Goal: Task Accomplishment & Management: Manage account settings

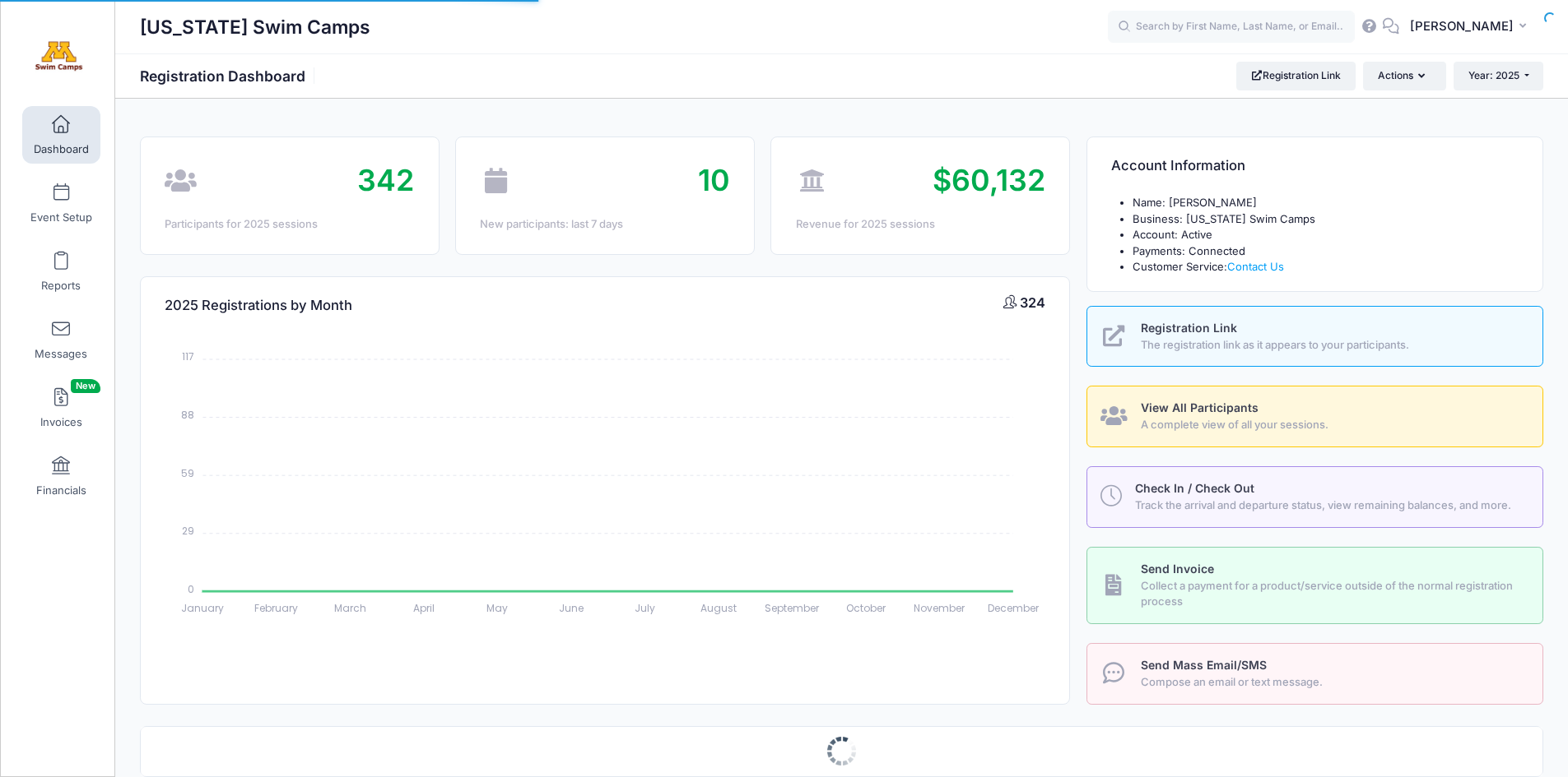
select select
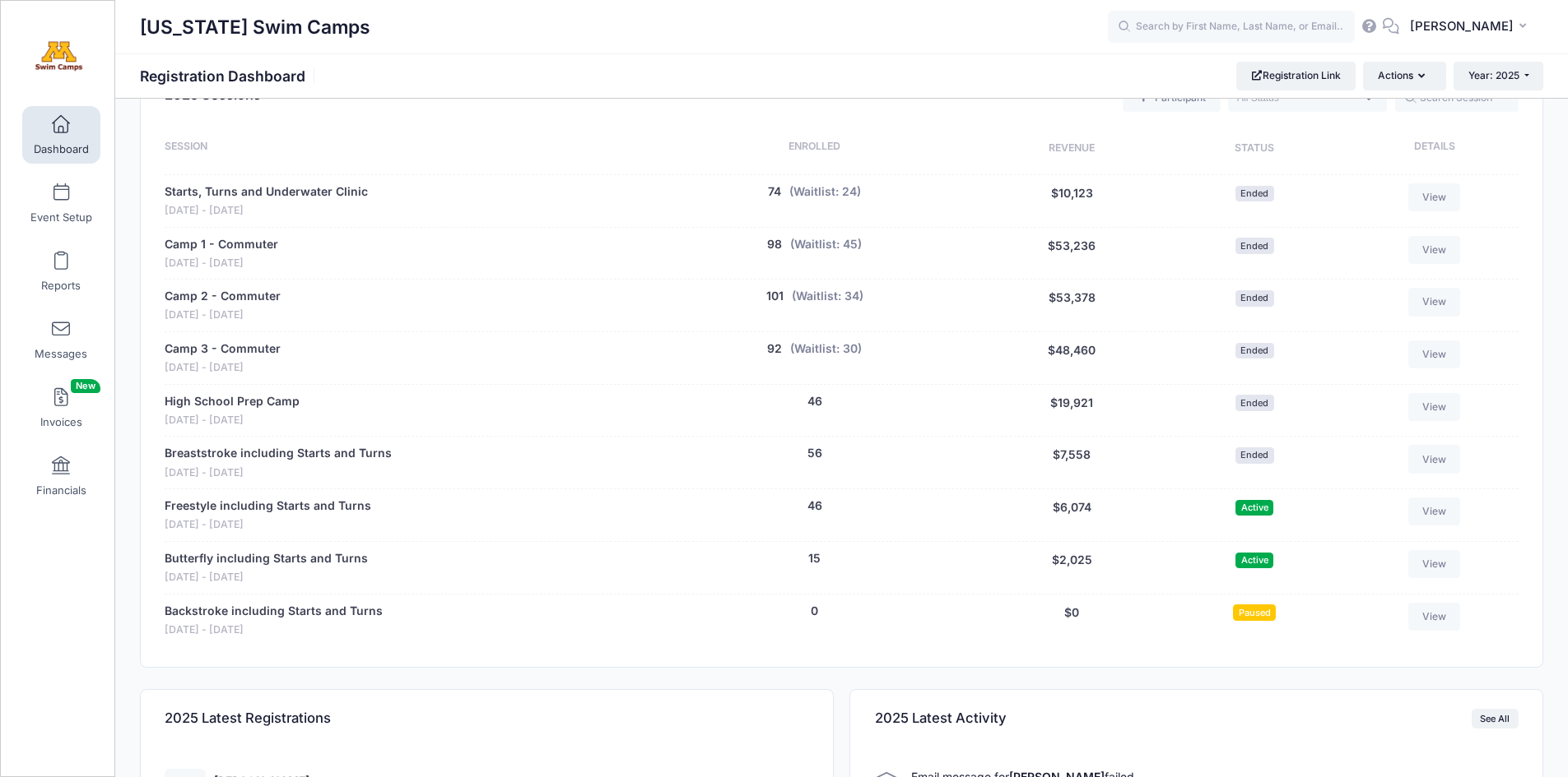
scroll to position [669, 0]
click at [262, 505] on link "Freestyle including Starts and Turns" at bounding box center [268, 504] width 207 height 17
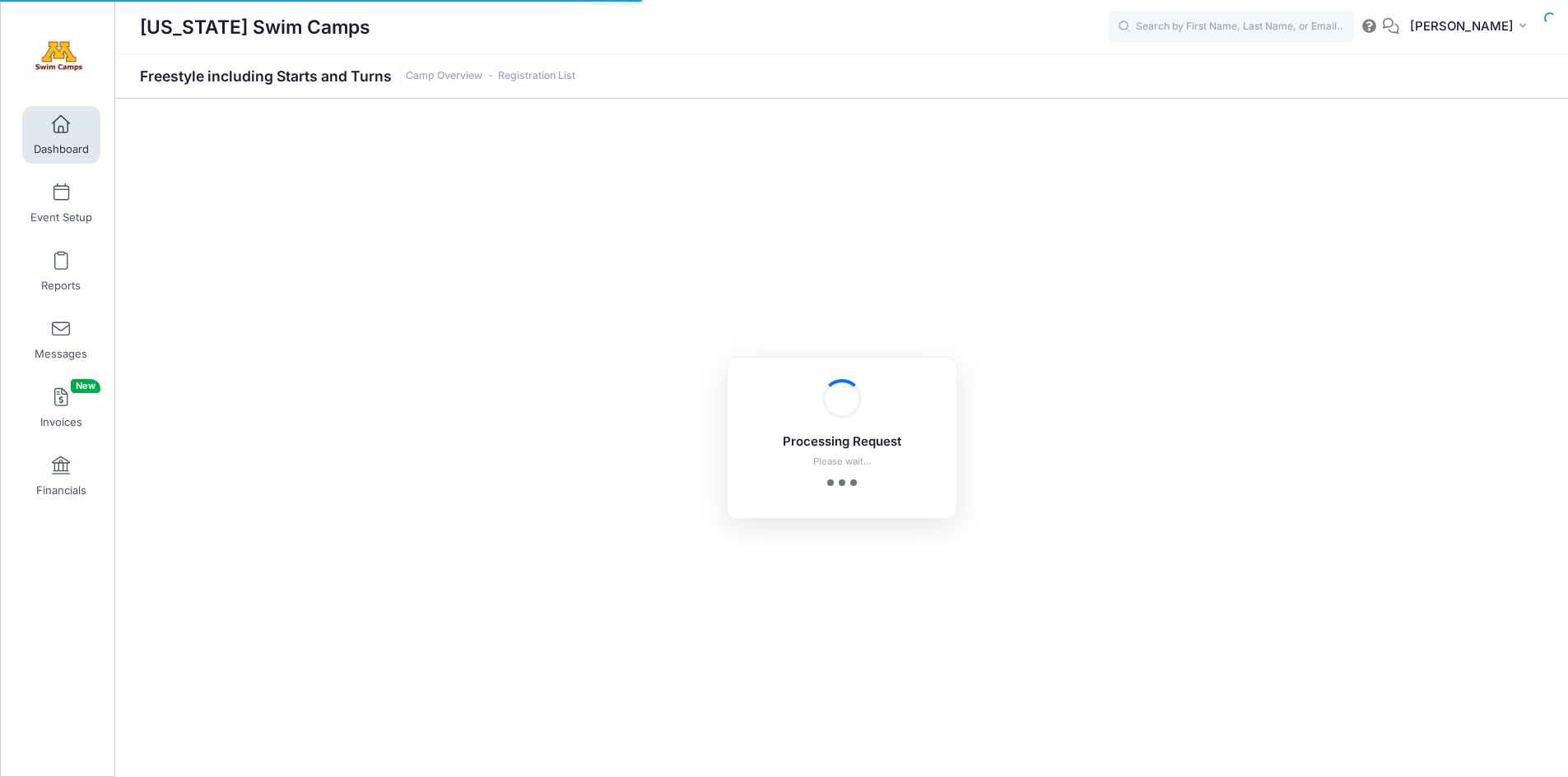
select select "10"
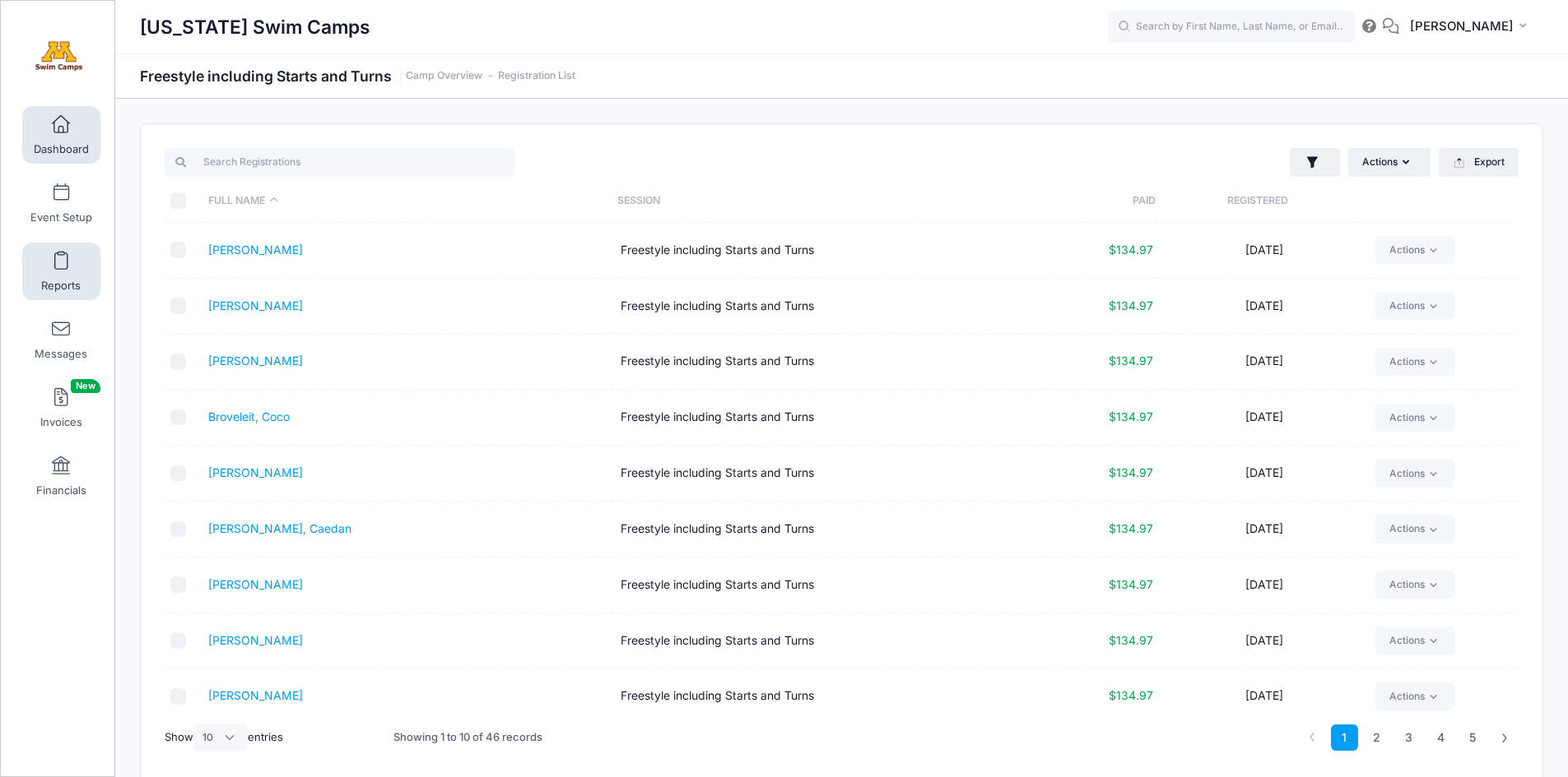
click at [61, 266] on span at bounding box center [61, 261] width 0 height 18
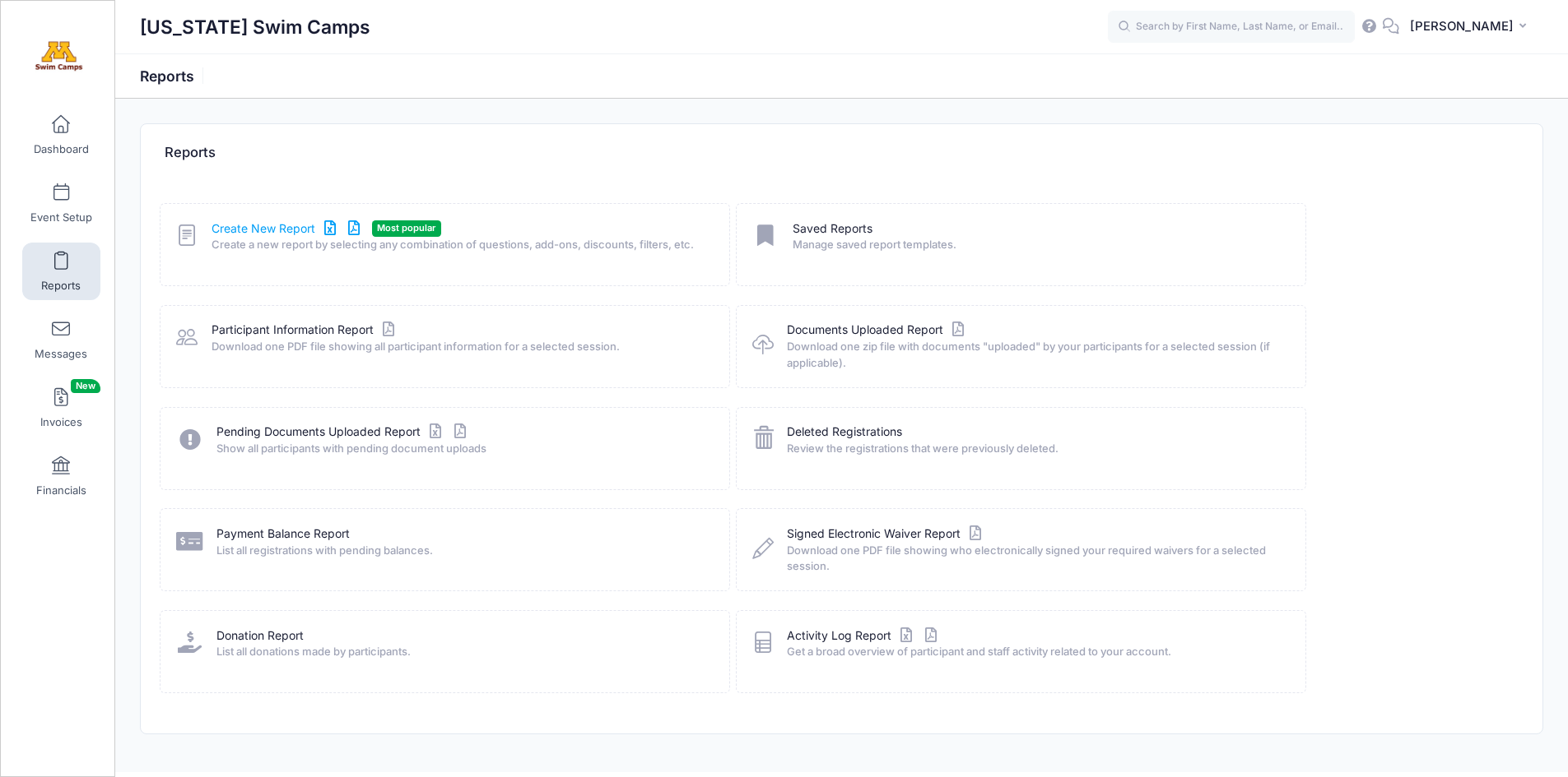
click at [264, 228] on link "Create New Report" at bounding box center [288, 229] width 153 height 17
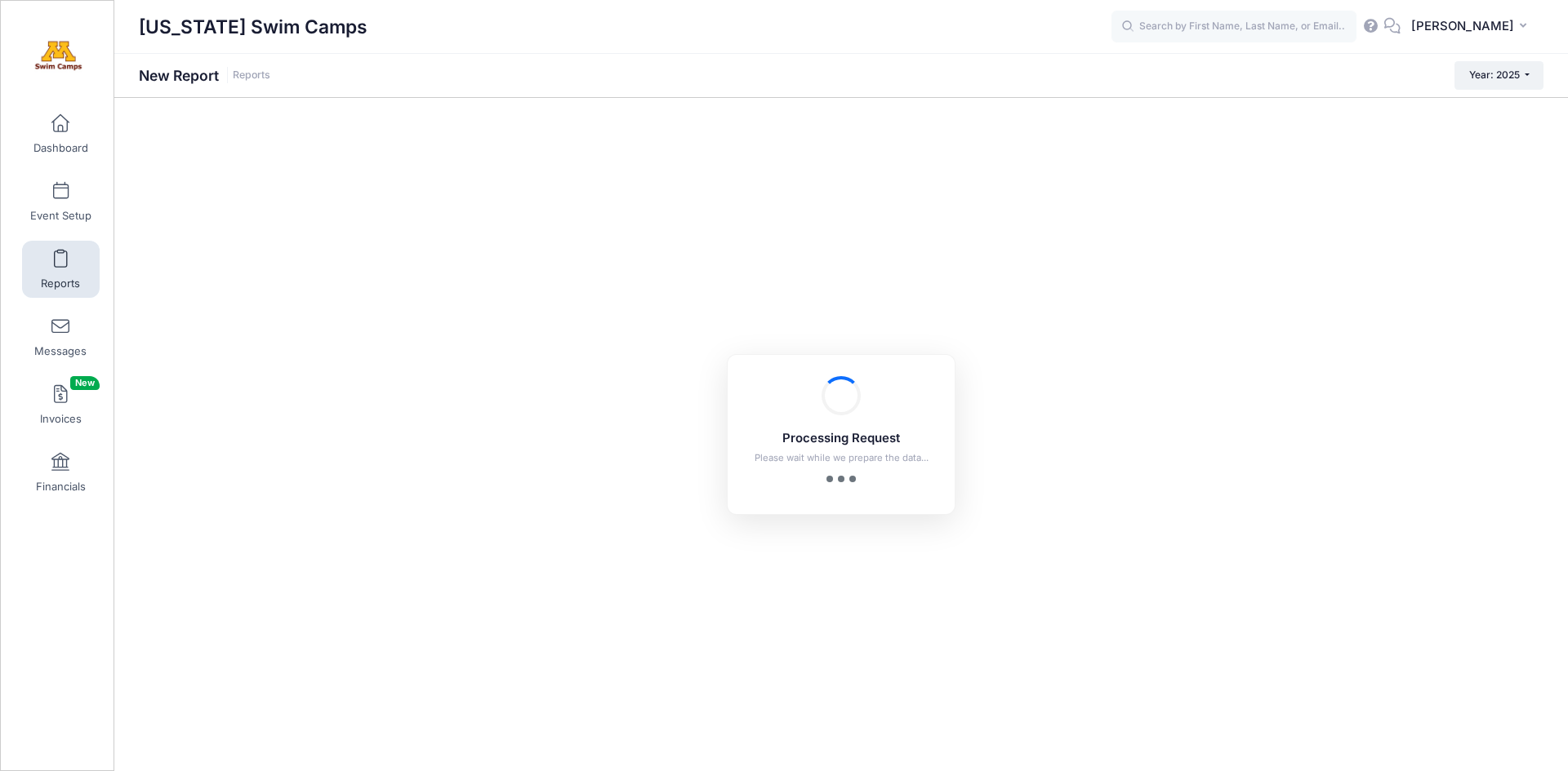
checkbox input "true"
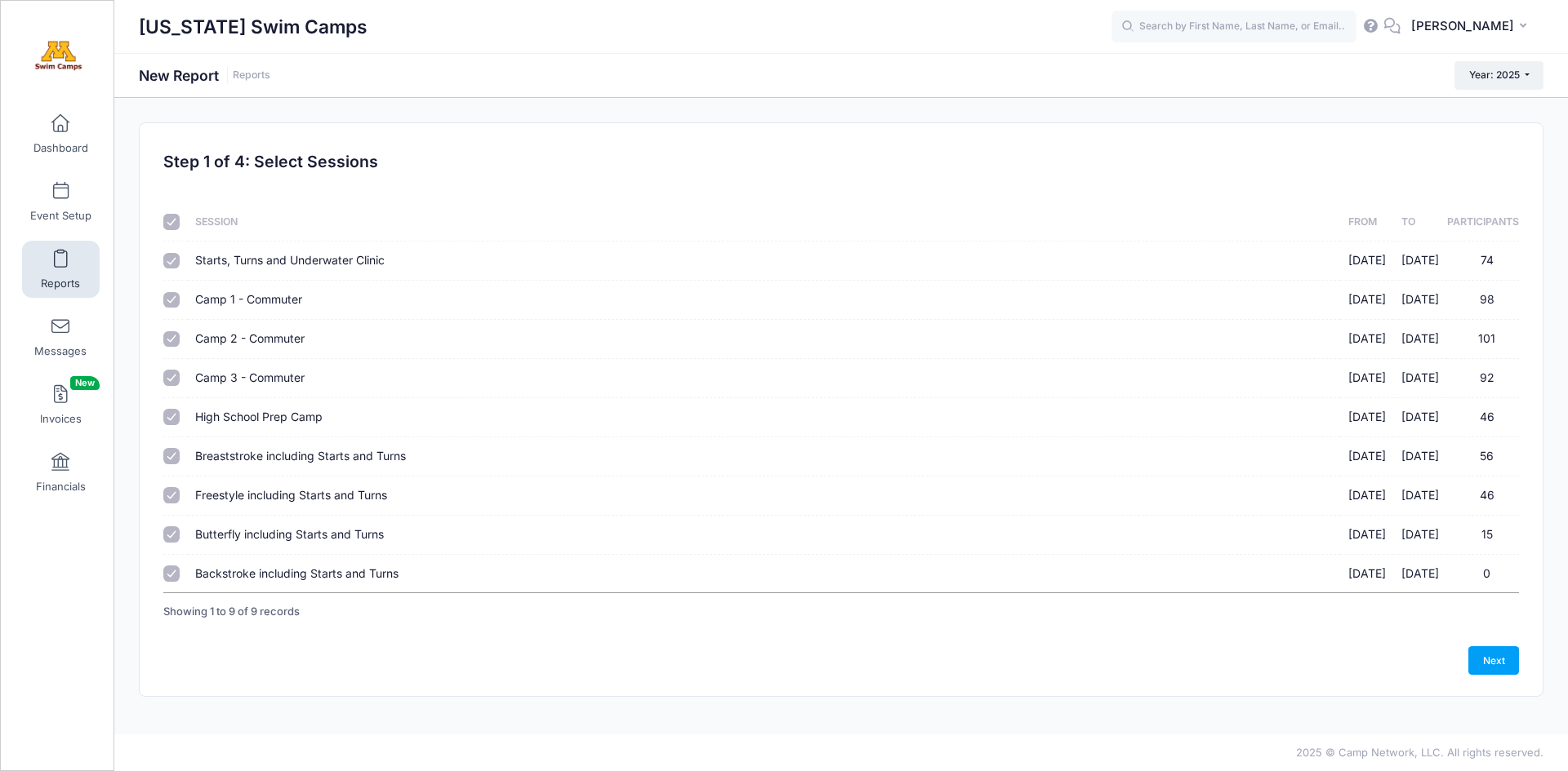
click at [175, 218] on input "checkbox" at bounding box center [171, 221] width 16 height 16
checkbox input "false"
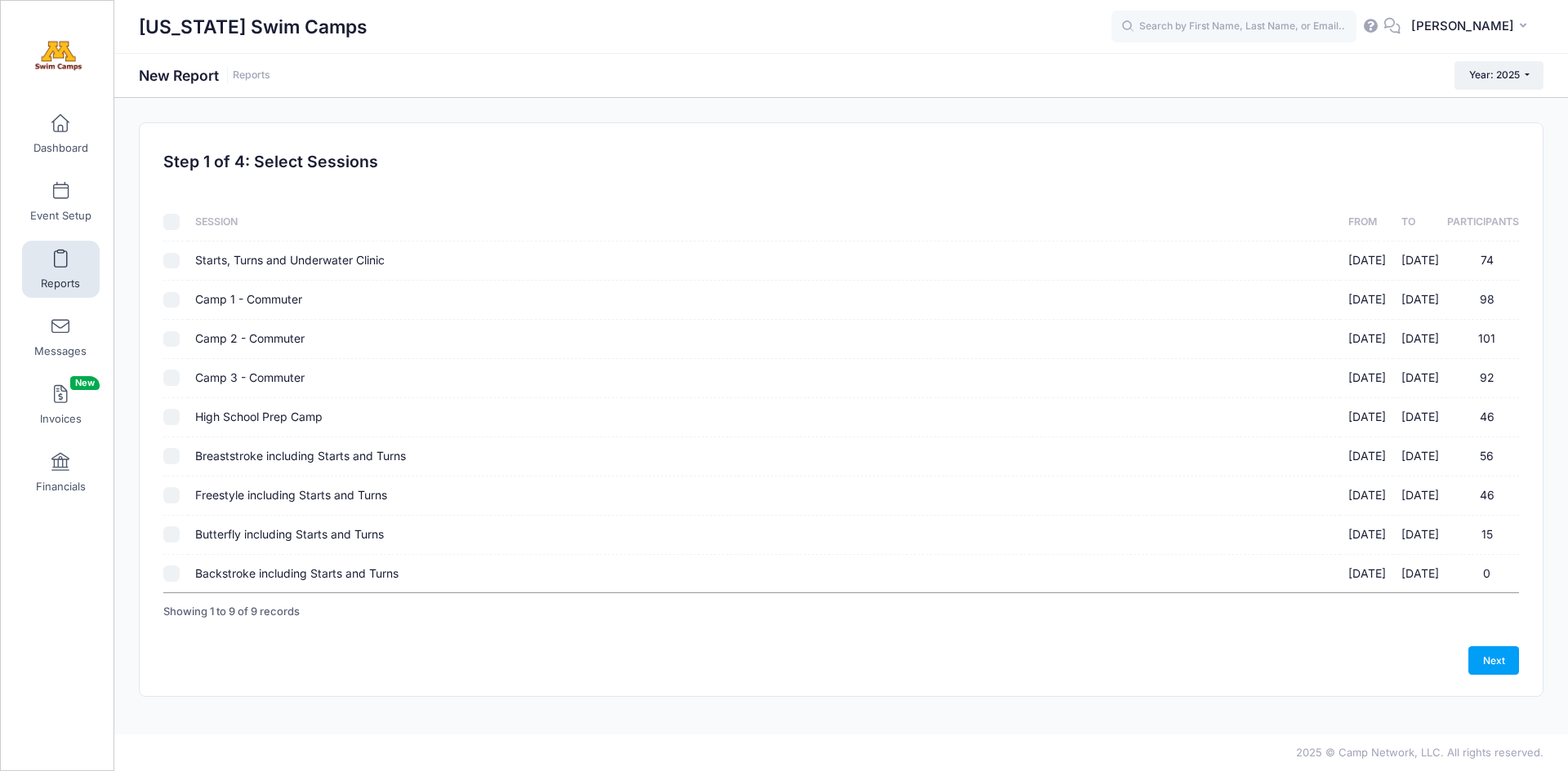
checkbox input "false"
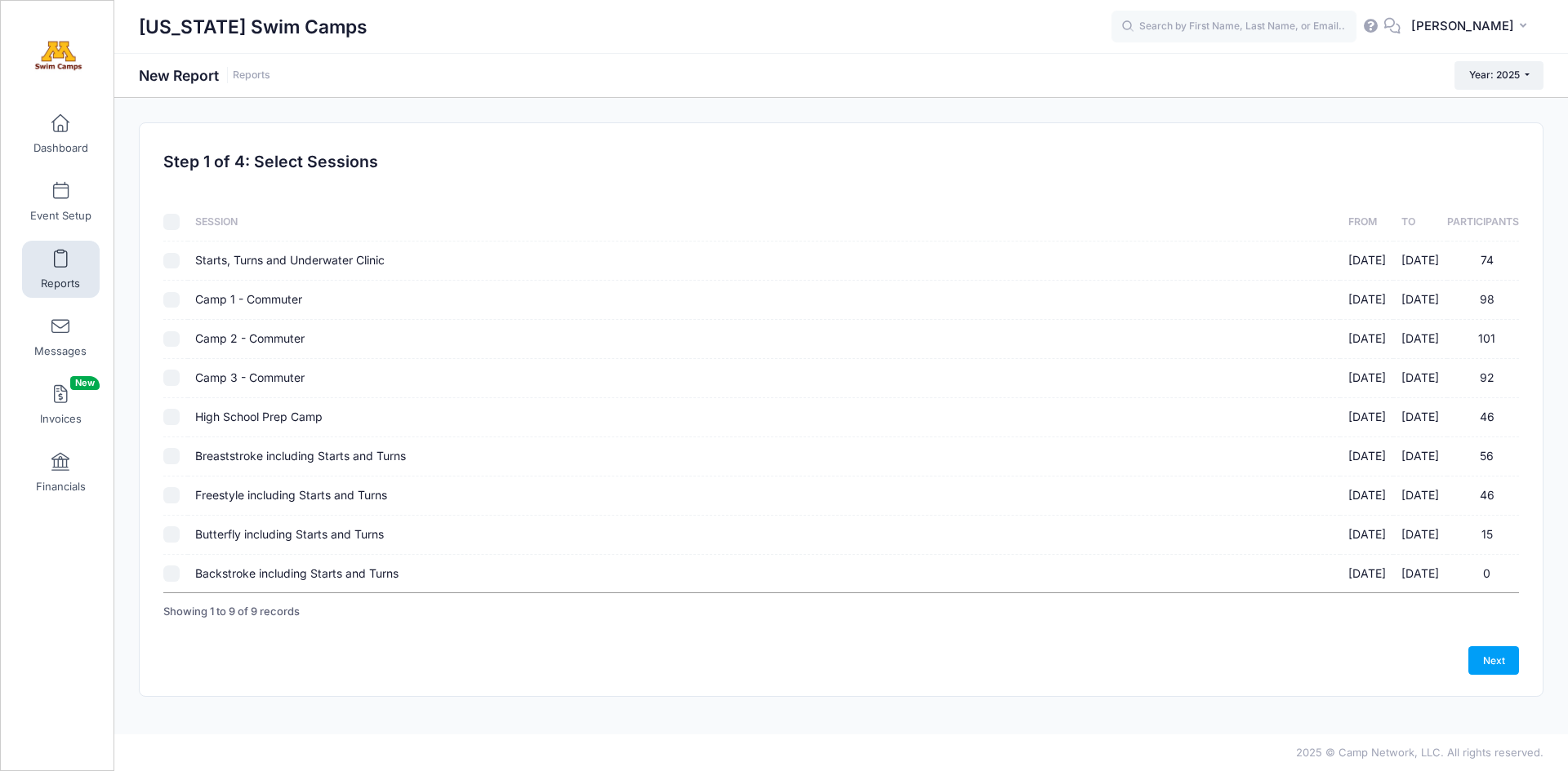
checkbox input "false"
click at [170, 497] on input "Freestyle including Starts and Turns 10/12/2025 - 10/12/2025 46" at bounding box center [171, 495] width 16 height 16
checkbox input "true"
click at [1486, 648] on link "Next" at bounding box center [1493, 660] width 50 height 28
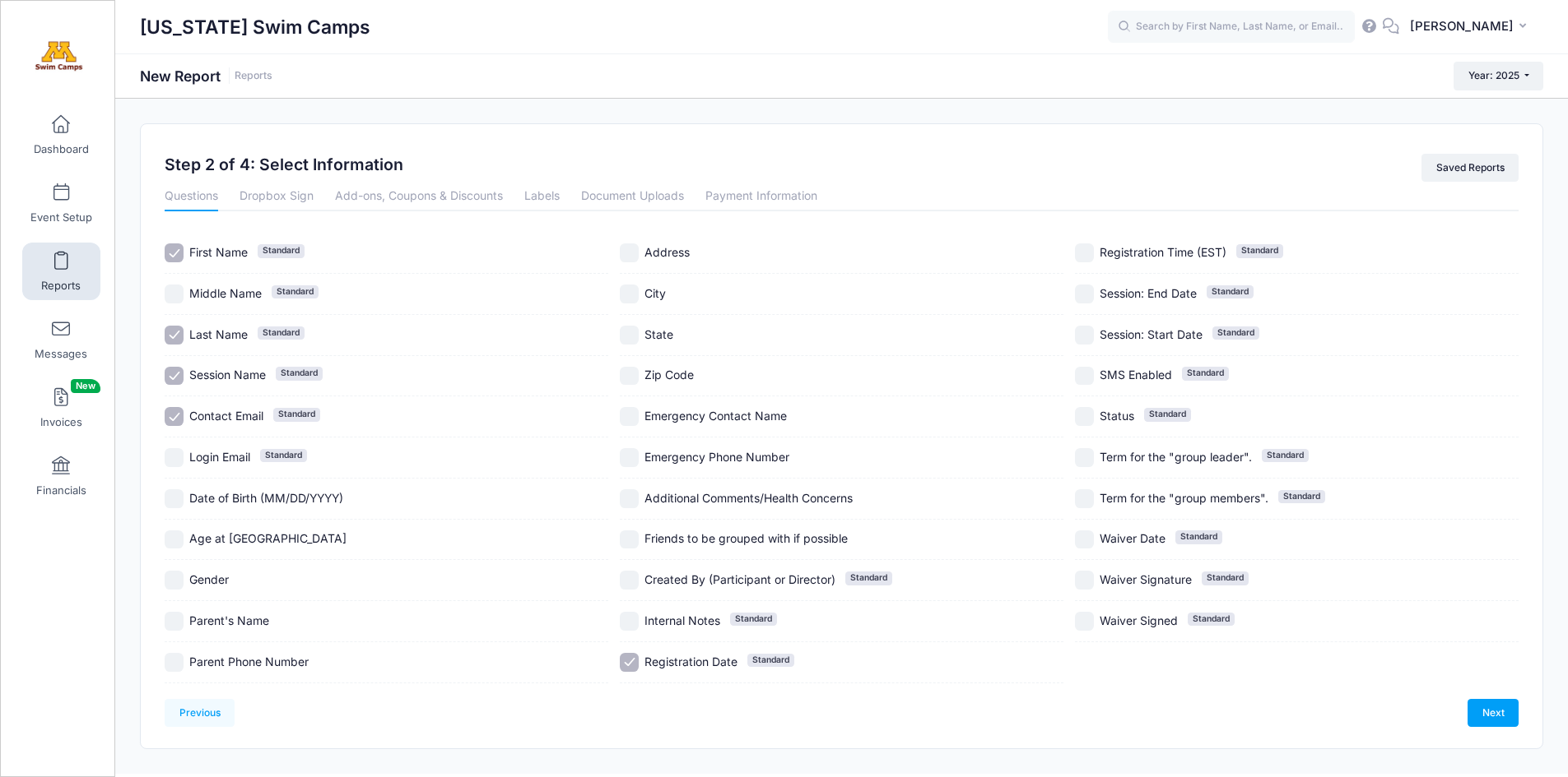
click at [183, 541] on input "Age at Camp" at bounding box center [174, 541] width 19 height 19
checkbox input "true"
click at [181, 583] on input "Gender" at bounding box center [174, 581] width 19 height 19
checkbox input "true"
click at [184, 618] on label "Parent's Name" at bounding box center [386, 622] width 443 height 19
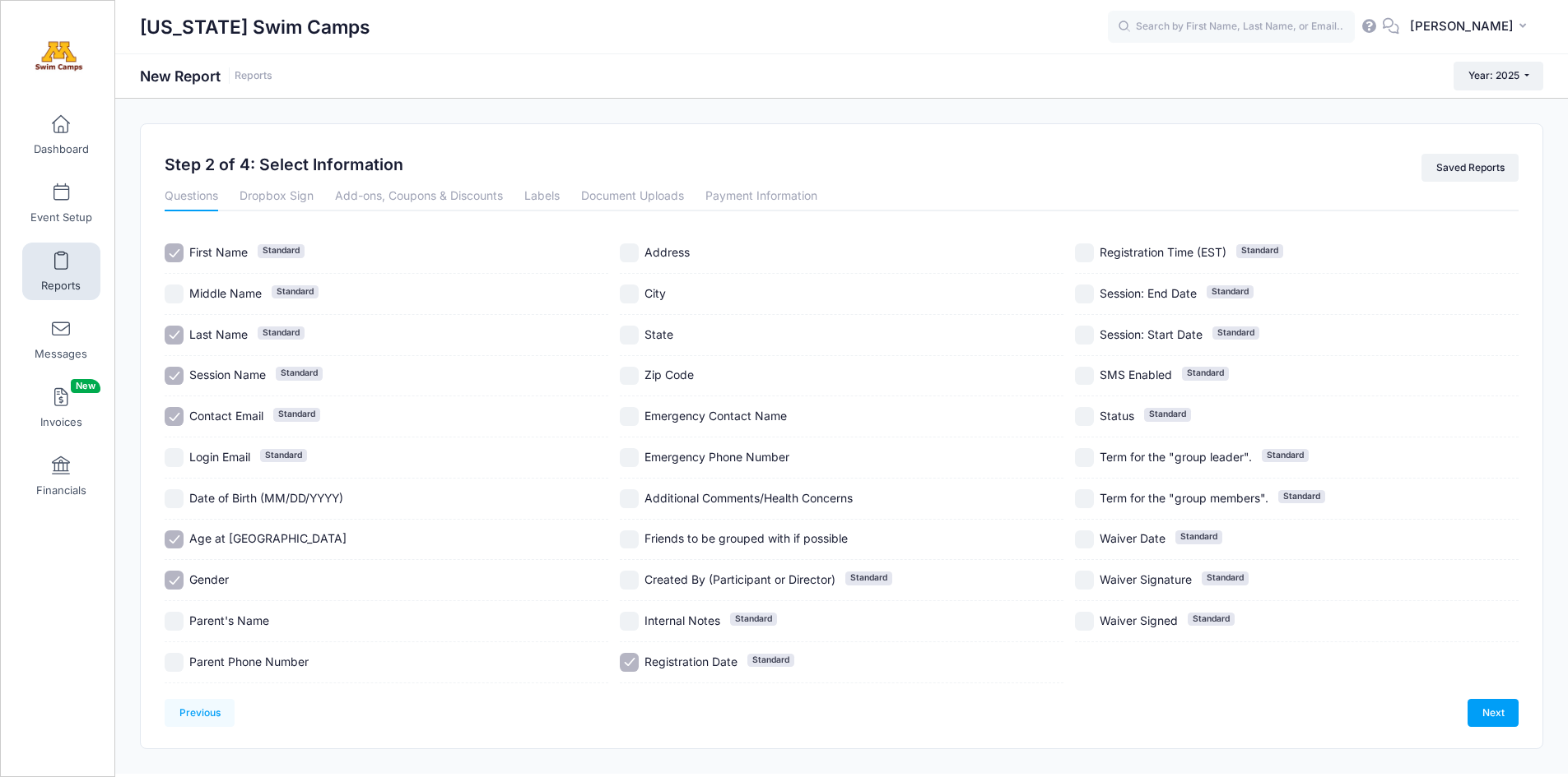
checkbox input "true"
click at [173, 664] on input "Parent Phone Number" at bounding box center [174, 663] width 19 height 19
checkbox input "true"
click at [635, 420] on input "Emergency Contact Name" at bounding box center [629, 417] width 19 height 19
checkbox input "true"
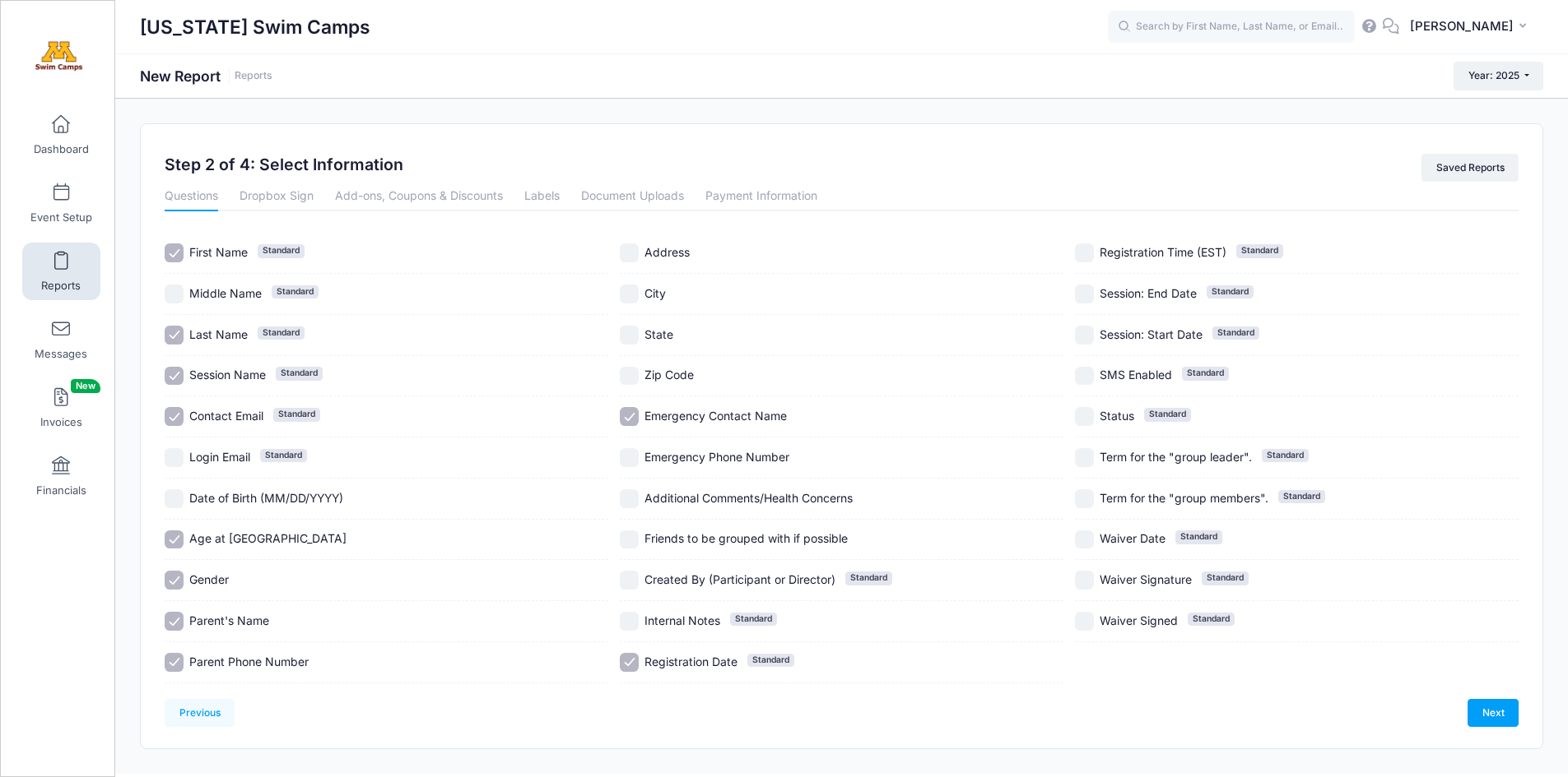
click at [631, 461] on input "Emergency Phone Number" at bounding box center [629, 458] width 19 height 19
checkbox input "true"
click at [637, 496] on input "Additional Comments/Health Concerns" at bounding box center [629, 500] width 19 height 19
checkbox input "true"
click at [627, 540] on input "Friends to be grouped with if possible" at bounding box center [629, 541] width 19 height 19
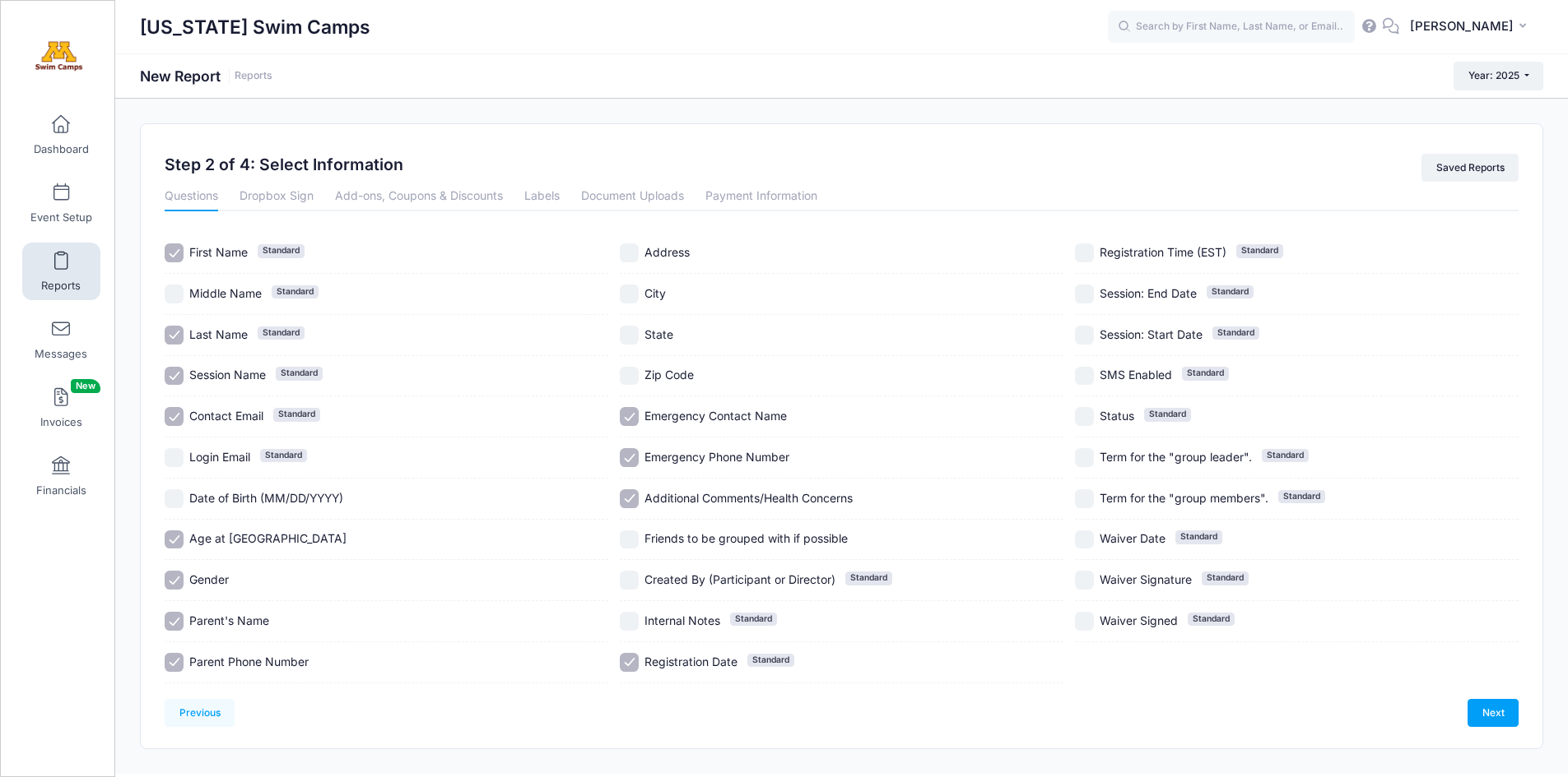
checkbox input "true"
click at [631, 661] on input "Registration Date Standard" at bounding box center [629, 663] width 19 height 19
checkbox input "false"
click at [1498, 715] on link "Next" at bounding box center [1492, 713] width 51 height 28
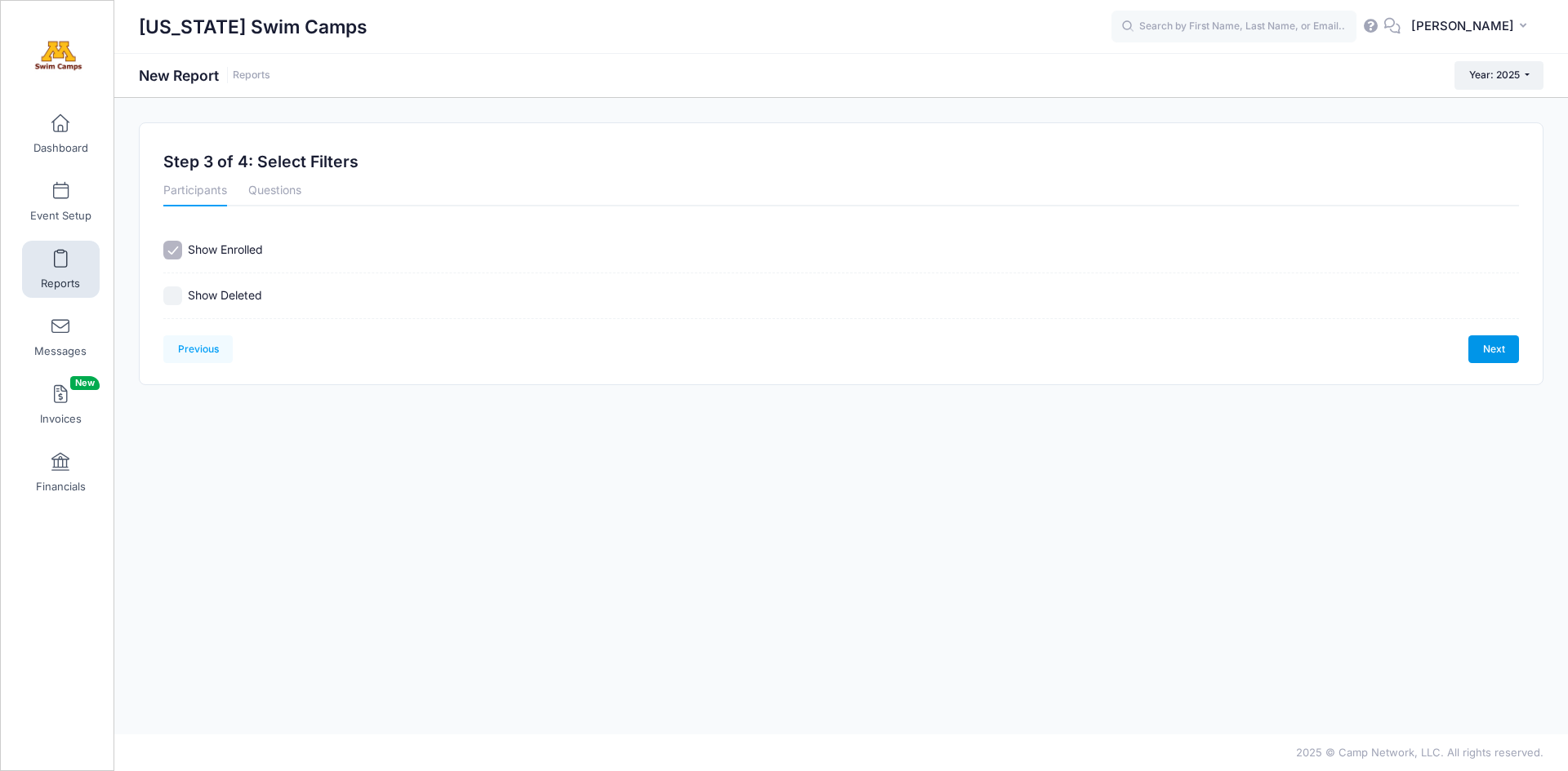
click at [1502, 347] on link "Next" at bounding box center [1493, 348] width 50 height 28
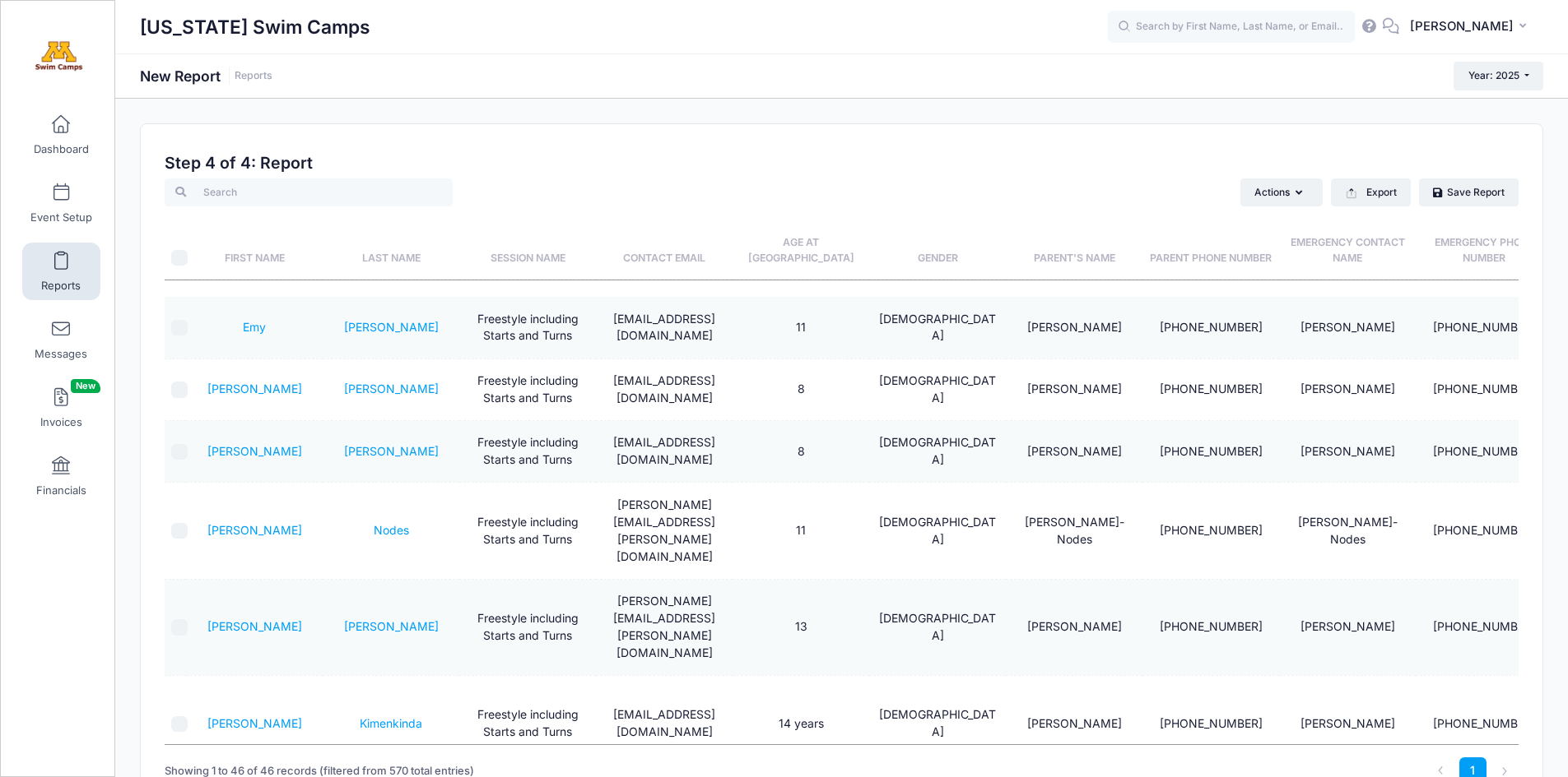
click at [396, 255] on th "Last Name" at bounding box center [391, 243] width 137 height 74
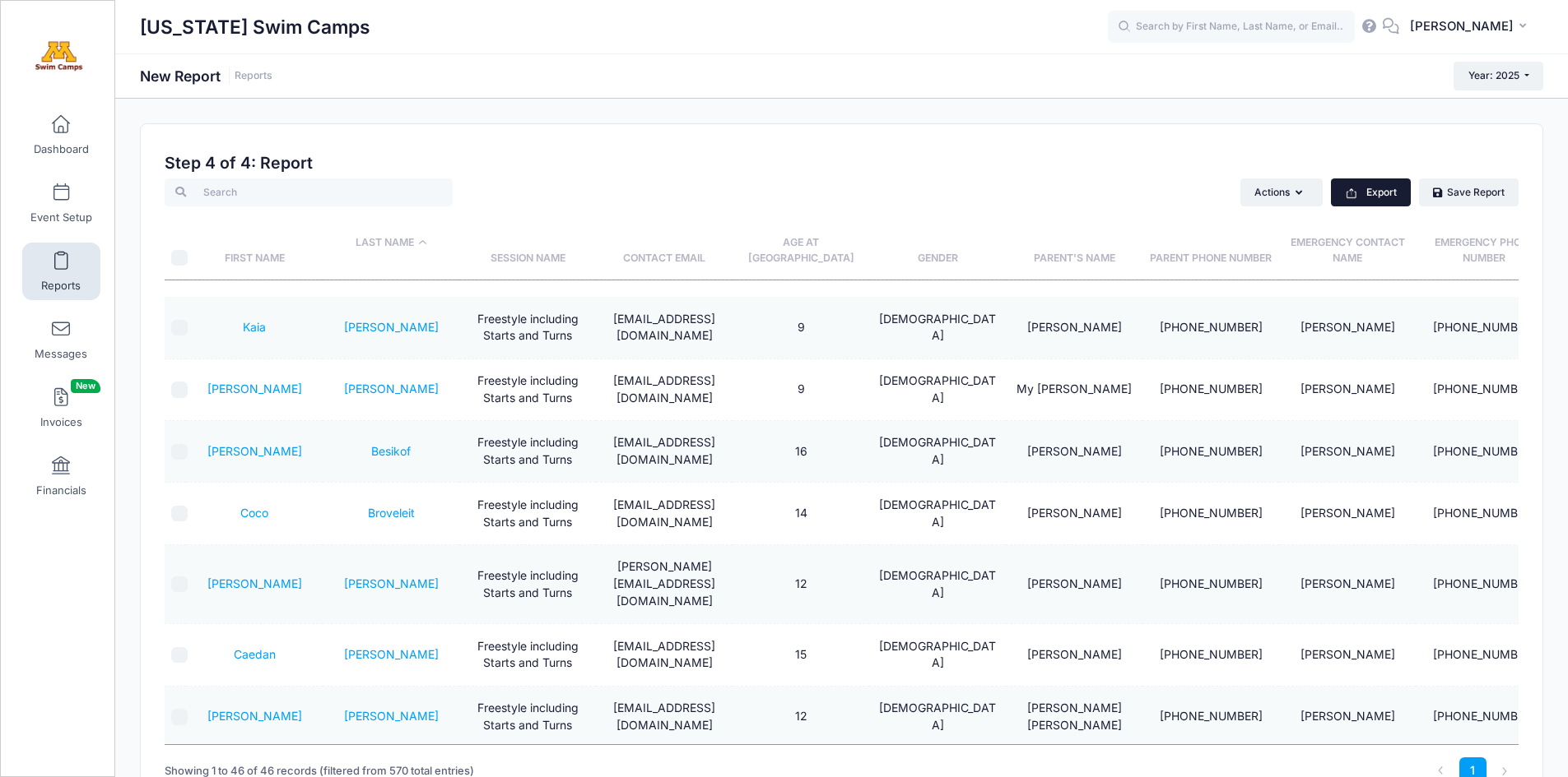
click at [1383, 187] on button "Export" at bounding box center [1370, 192] width 79 height 28
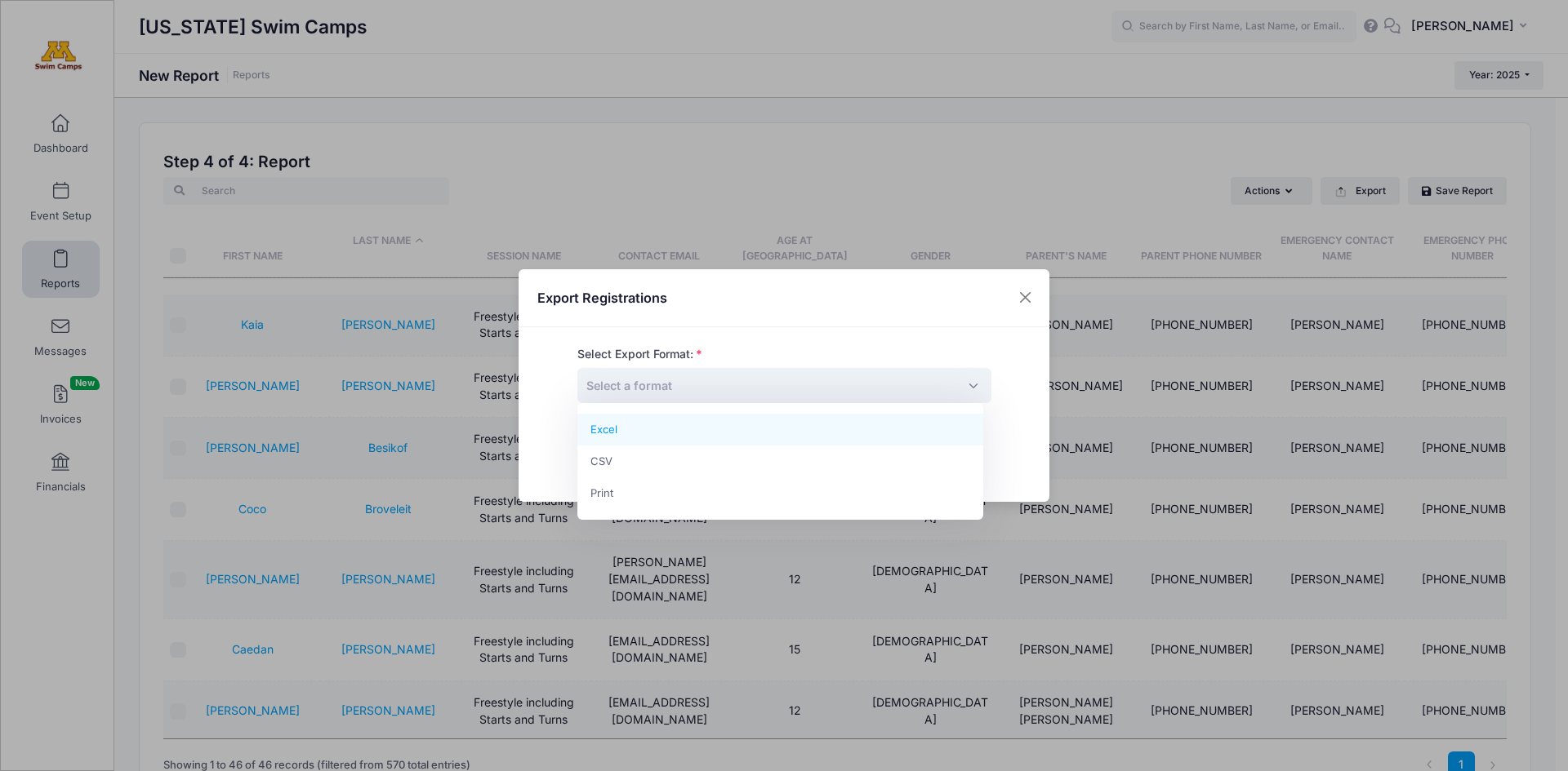
click at [763, 386] on span "Select a format" at bounding box center [784, 386] width 414 height 35
select select "excel"
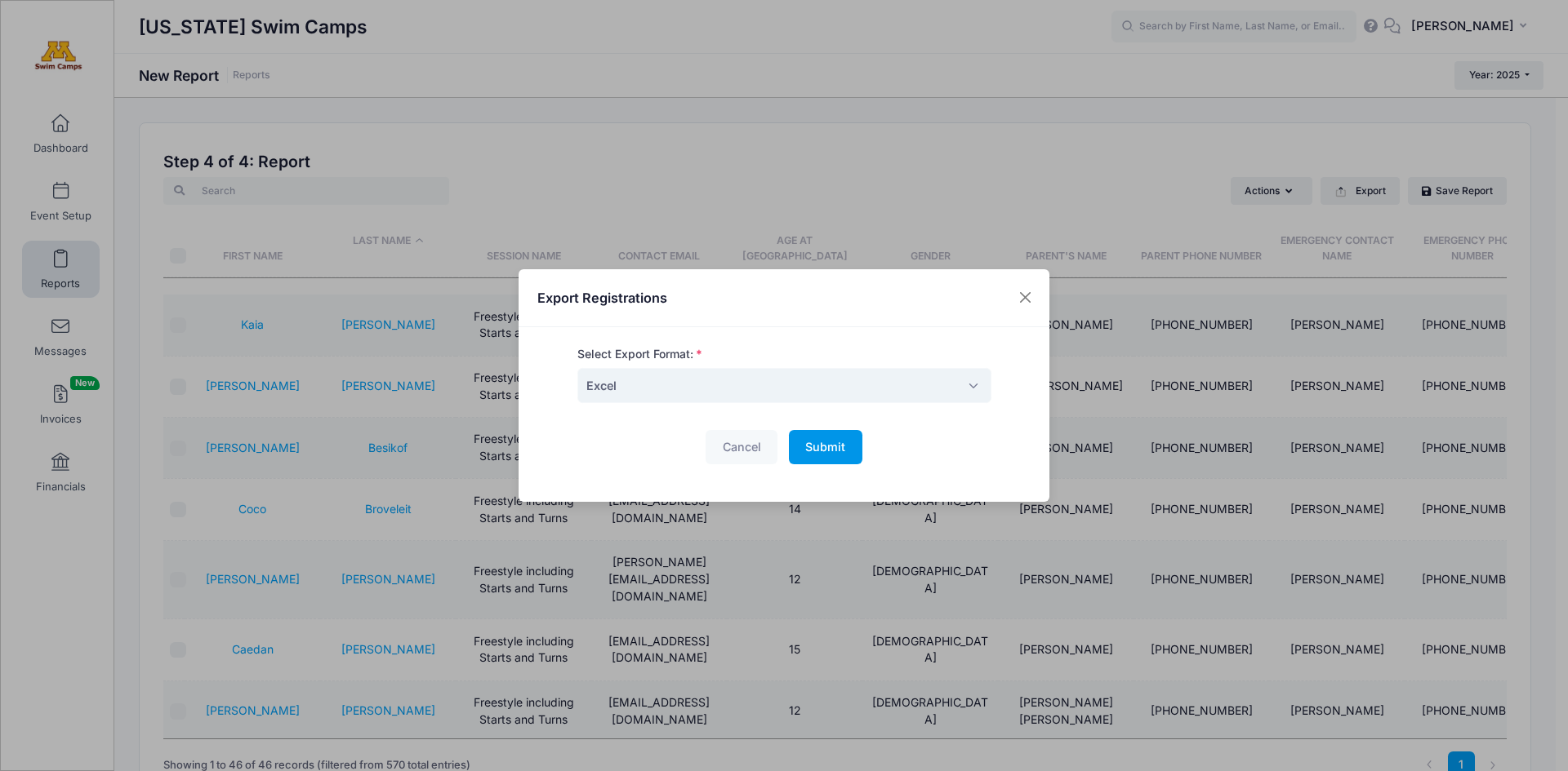
click at [829, 451] on span "Submit" at bounding box center [825, 446] width 40 height 14
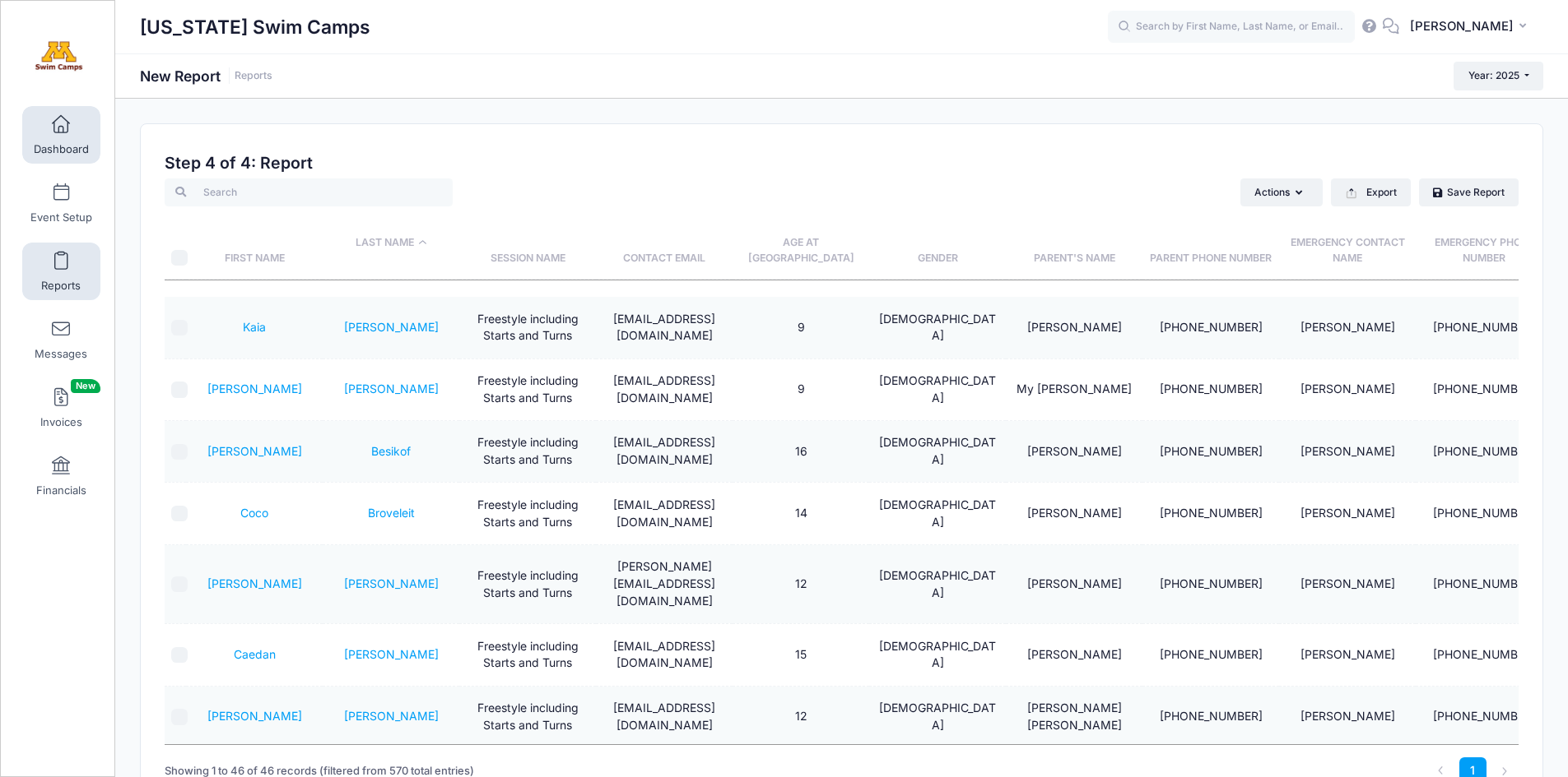
click at [61, 120] on span at bounding box center [61, 124] width 0 height 18
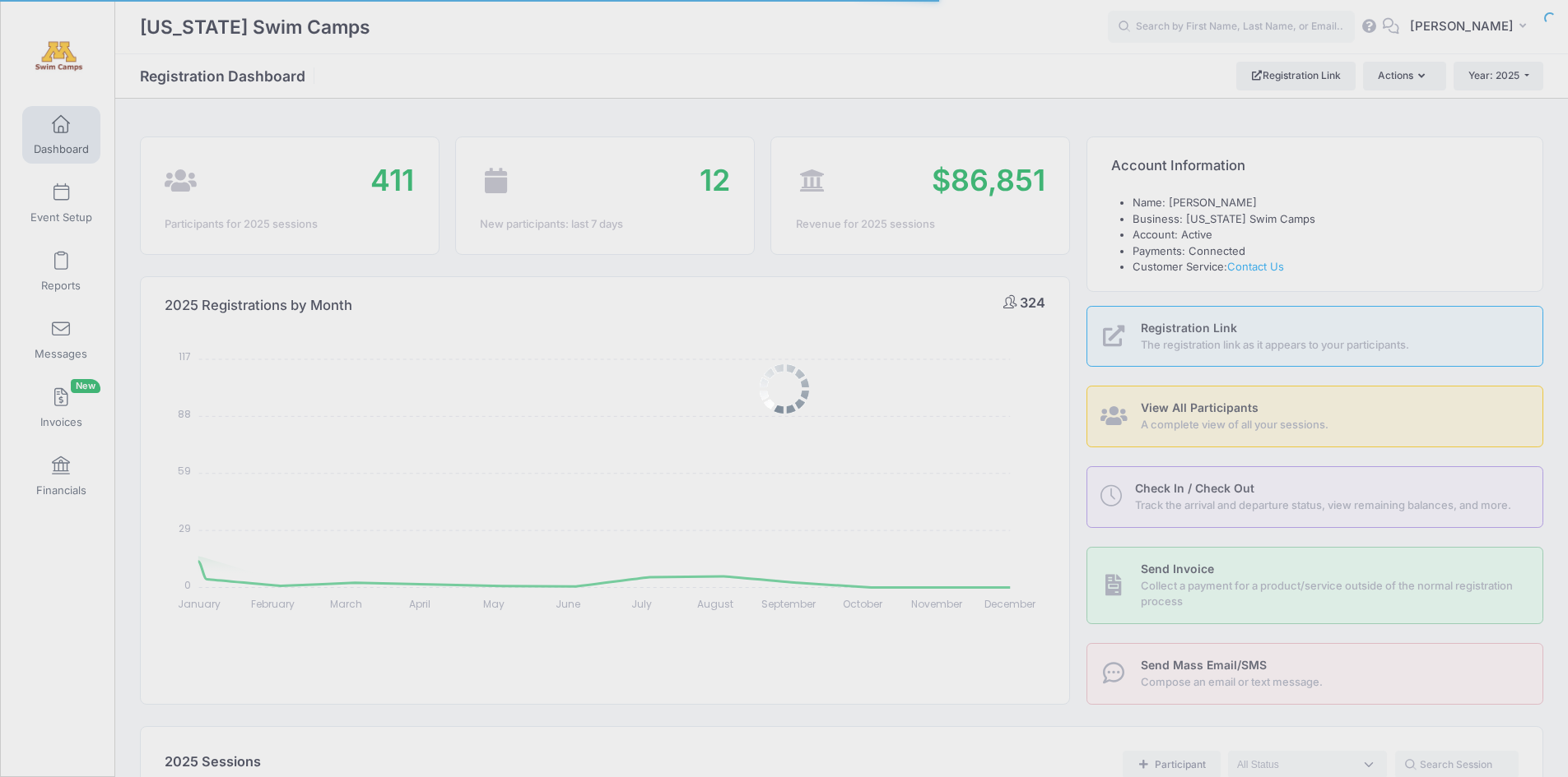
select select
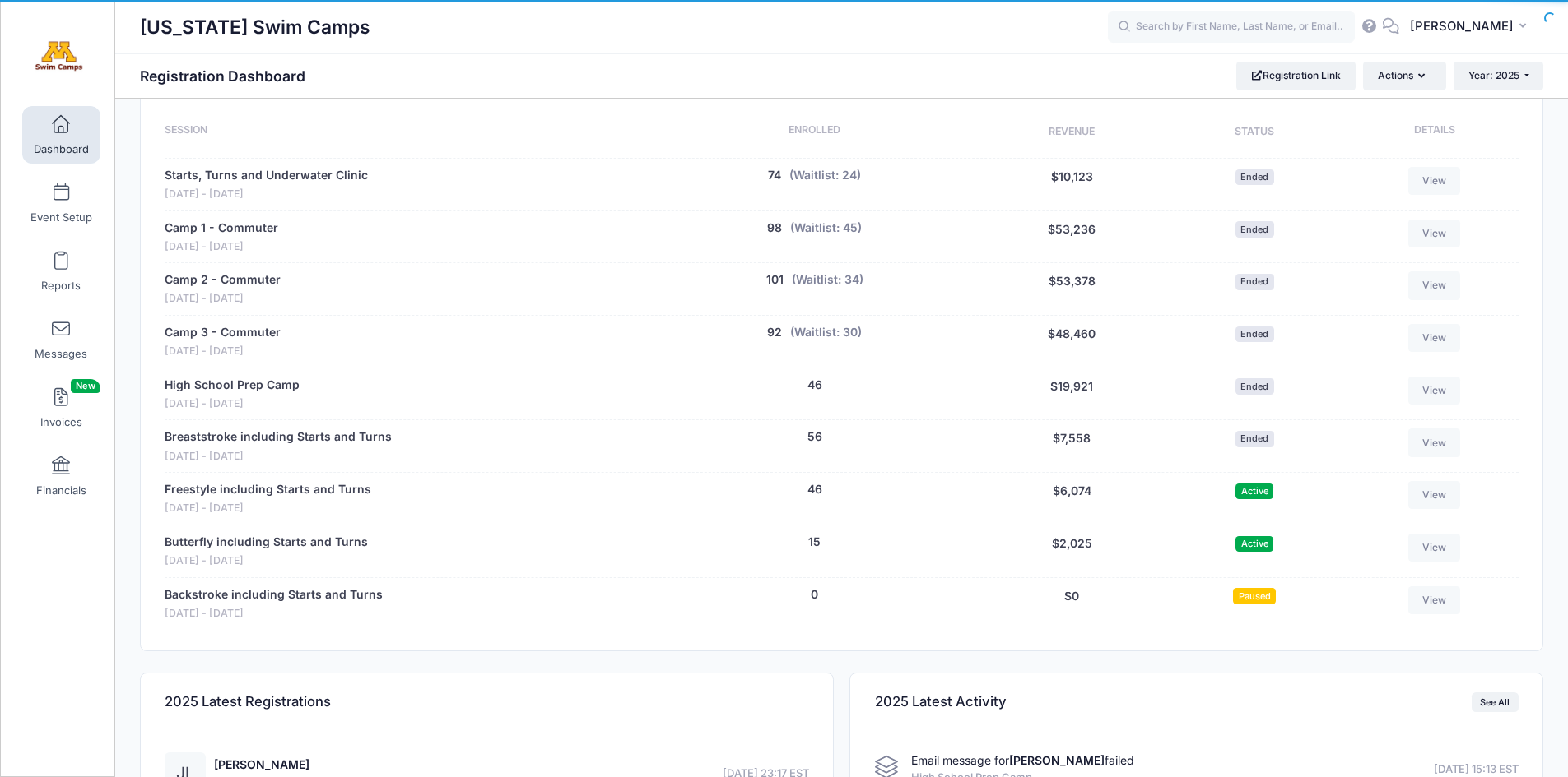
scroll to position [694, 0]
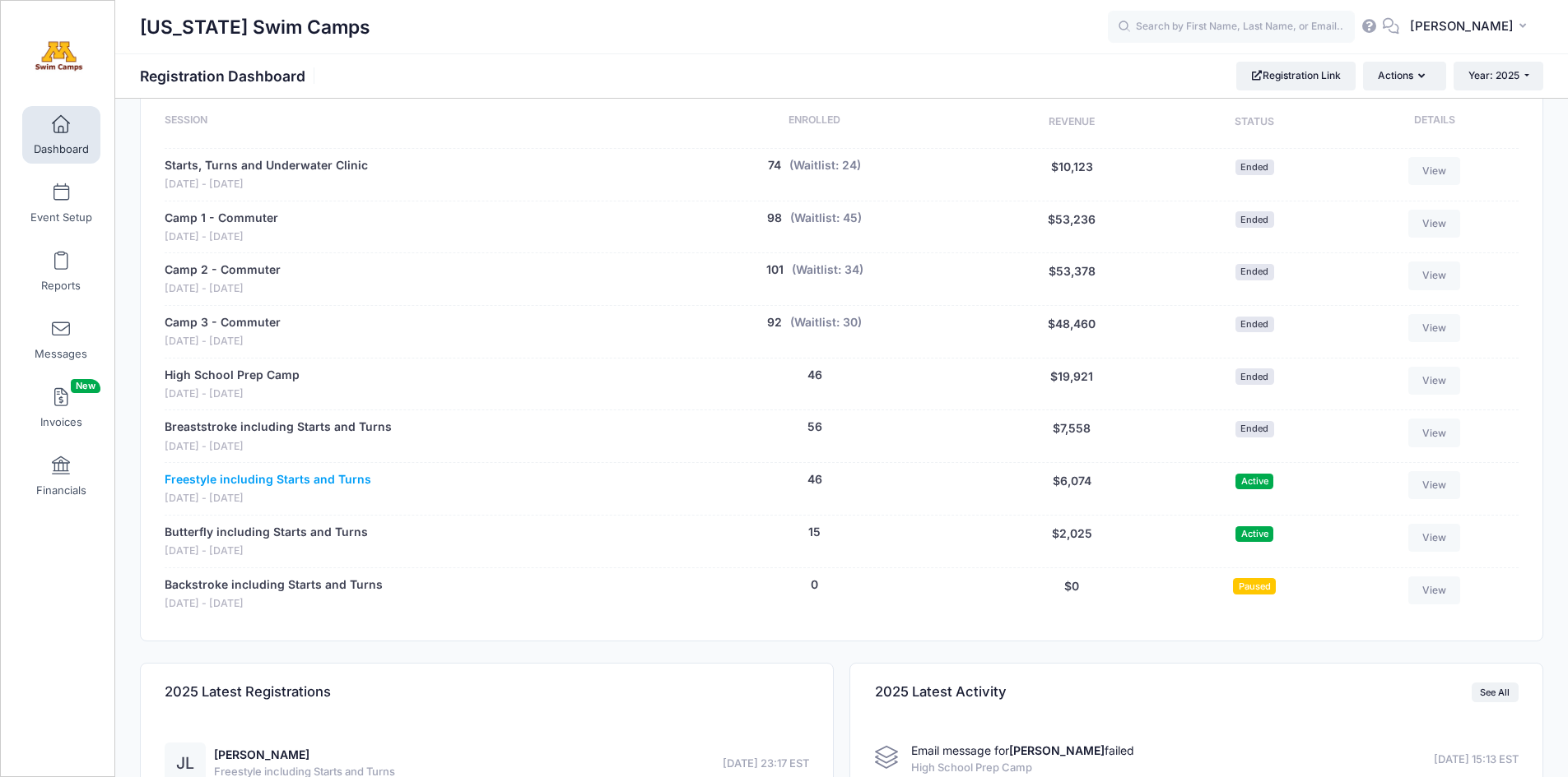
click at [256, 481] on link "Freestyle including Starts and Turns" at bounding box center [268, 480] width 207 height 17
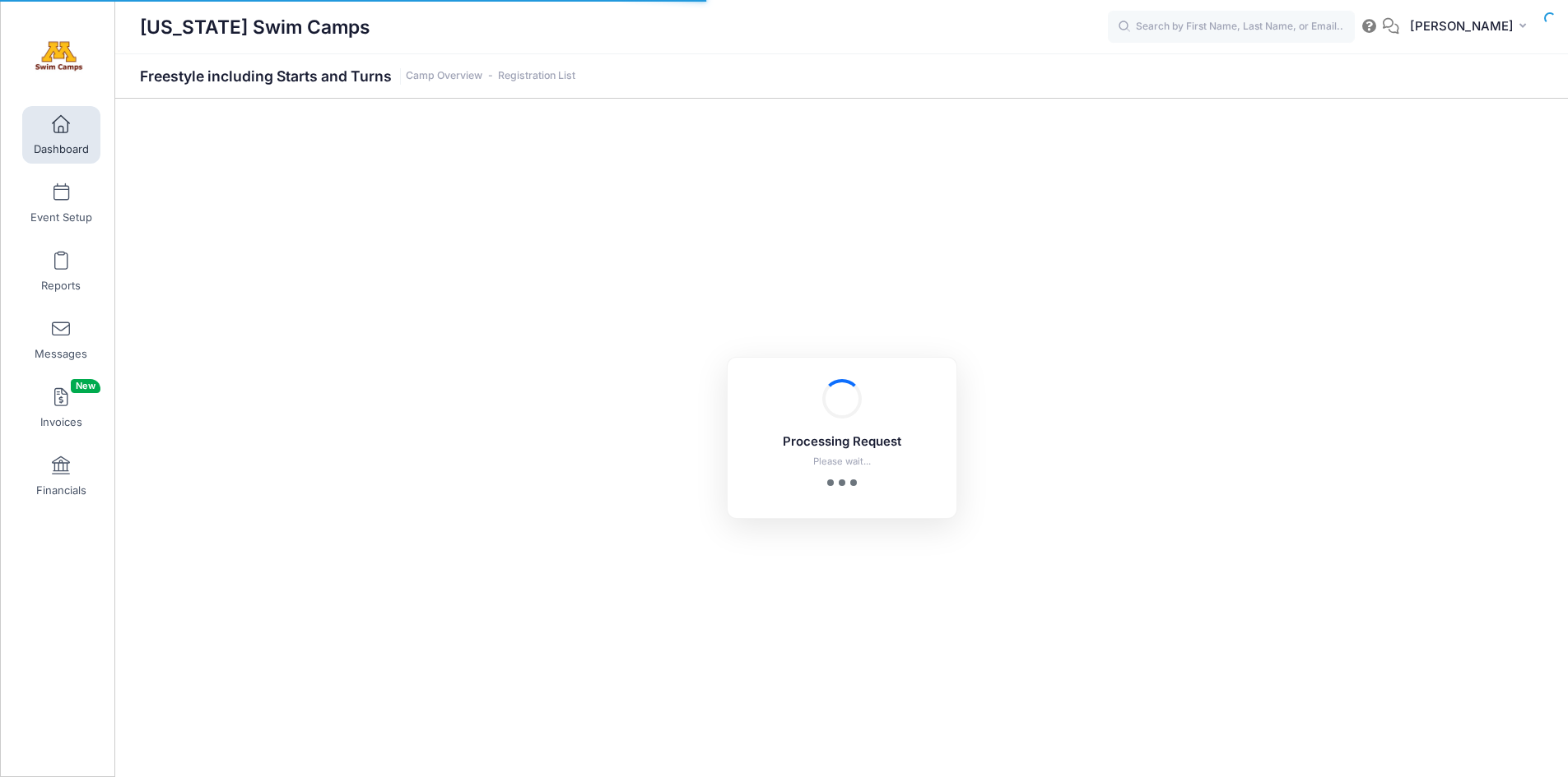
select select "10"
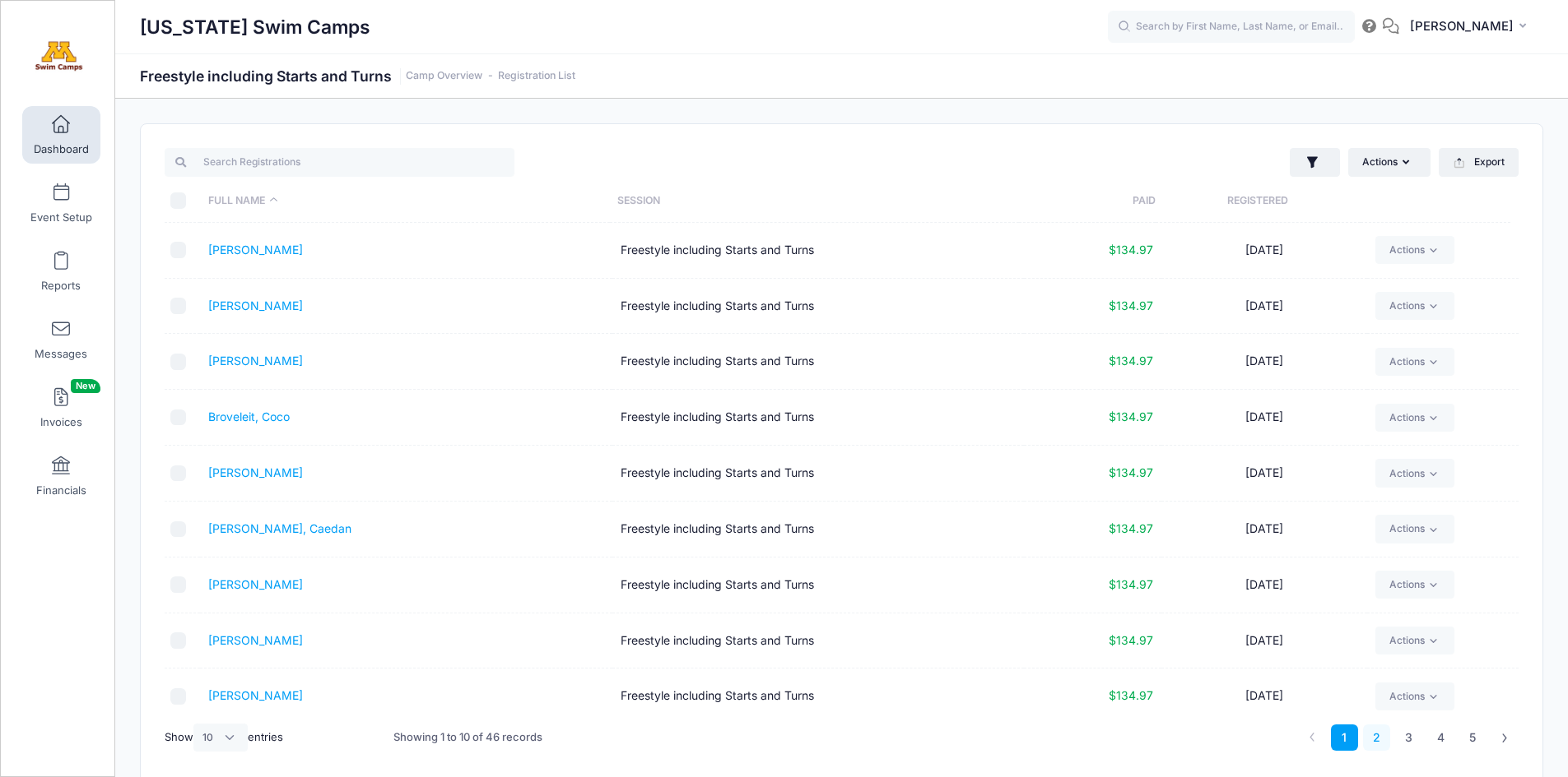
click at [1377, 741] on link "2" at bounding box center [1377, 738] width 27 height 27
click at [1402, 736] on link "3" at bounding box center [1408, 738] width 27 height 27
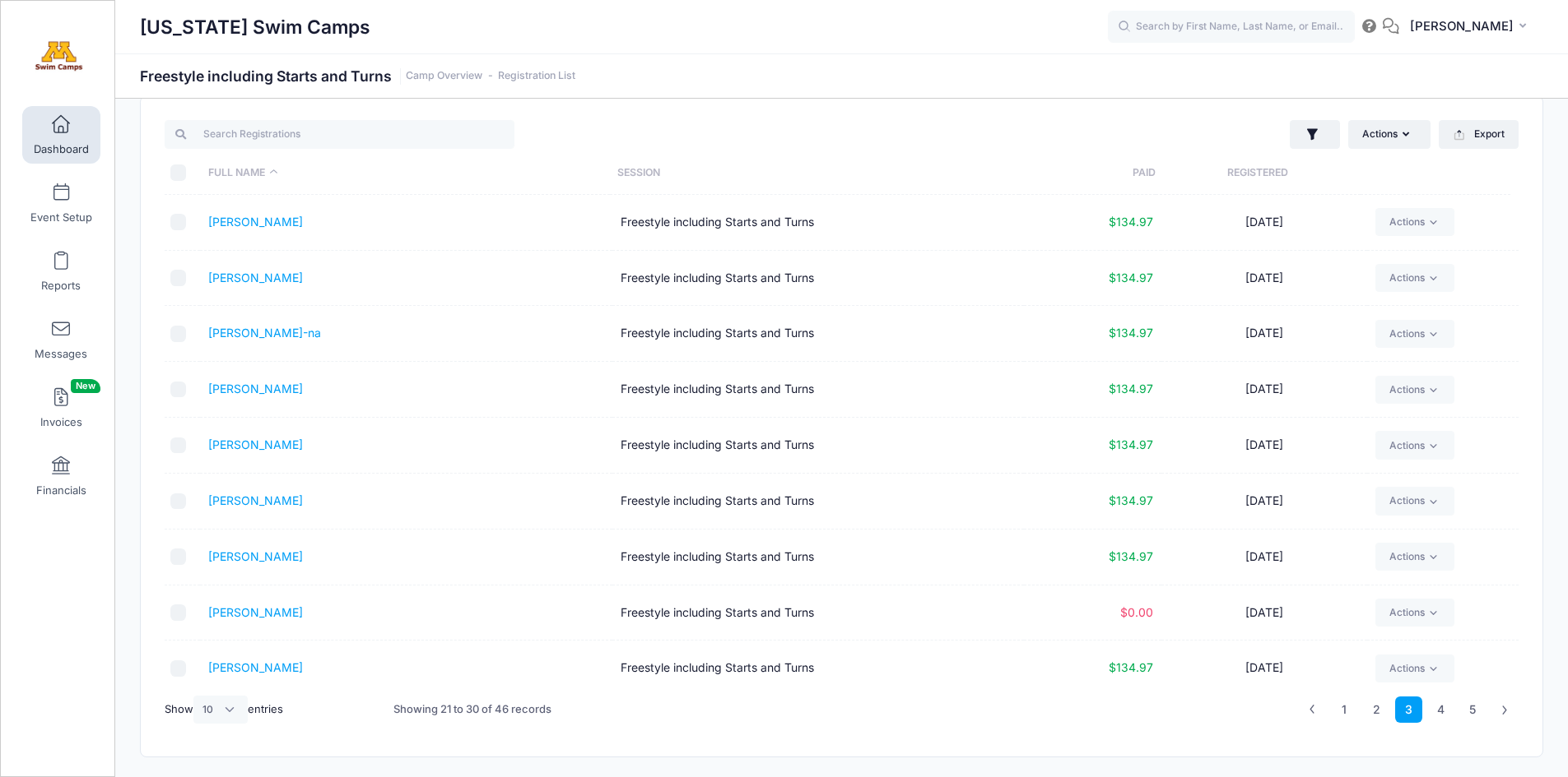
scroll to position [71, 0]
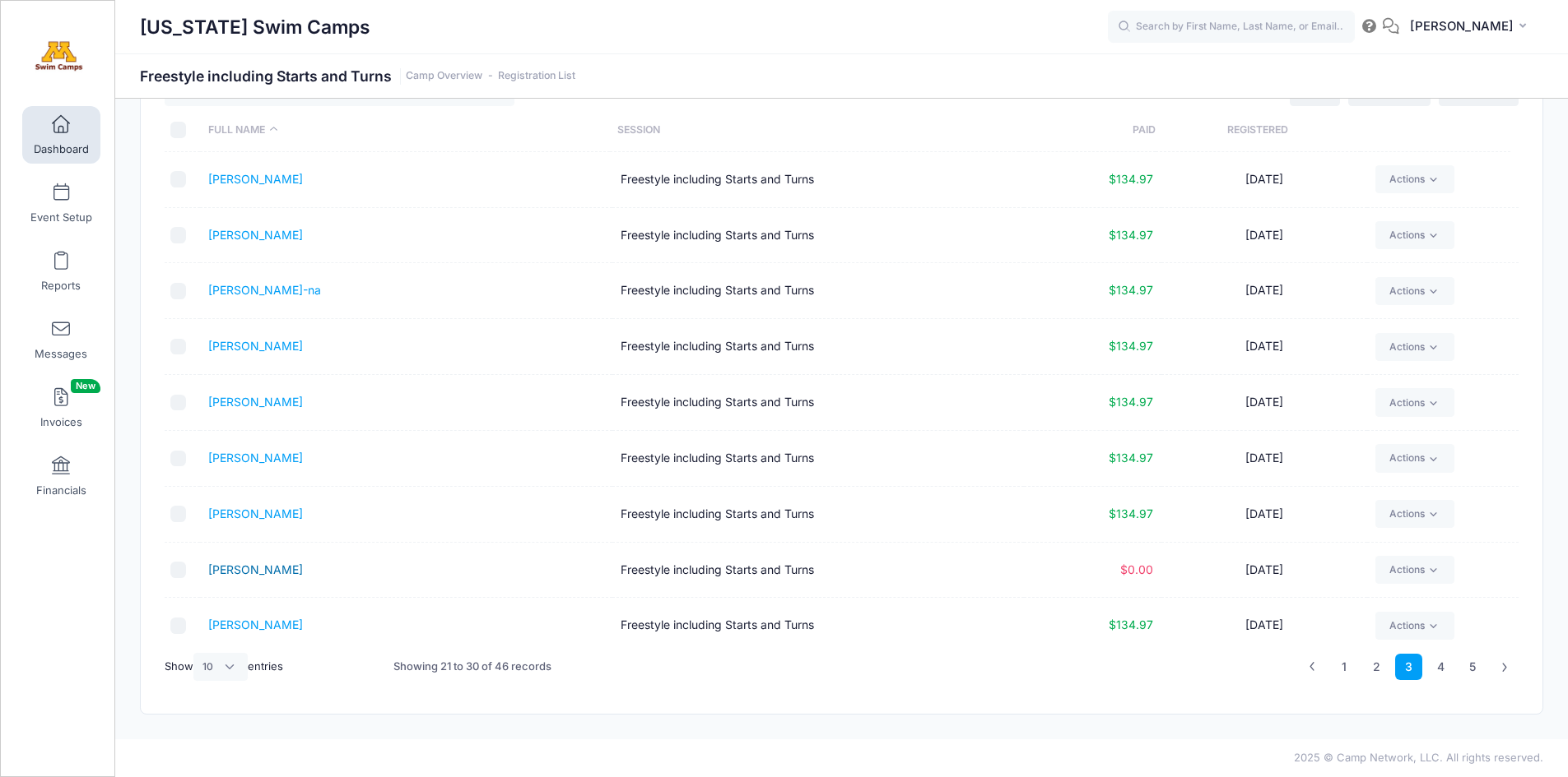
click at [277, 570] on link "Mendoza, Elena" at bounding box center [256, 569] width 95 height 14
click at [273, 623] on link "Mendoza, Elena" at bounding box center [256, 625] width 95 height 14
click at [1403, 572] on link "Actions" at bounding box center [1415, 569] width 78 height 28
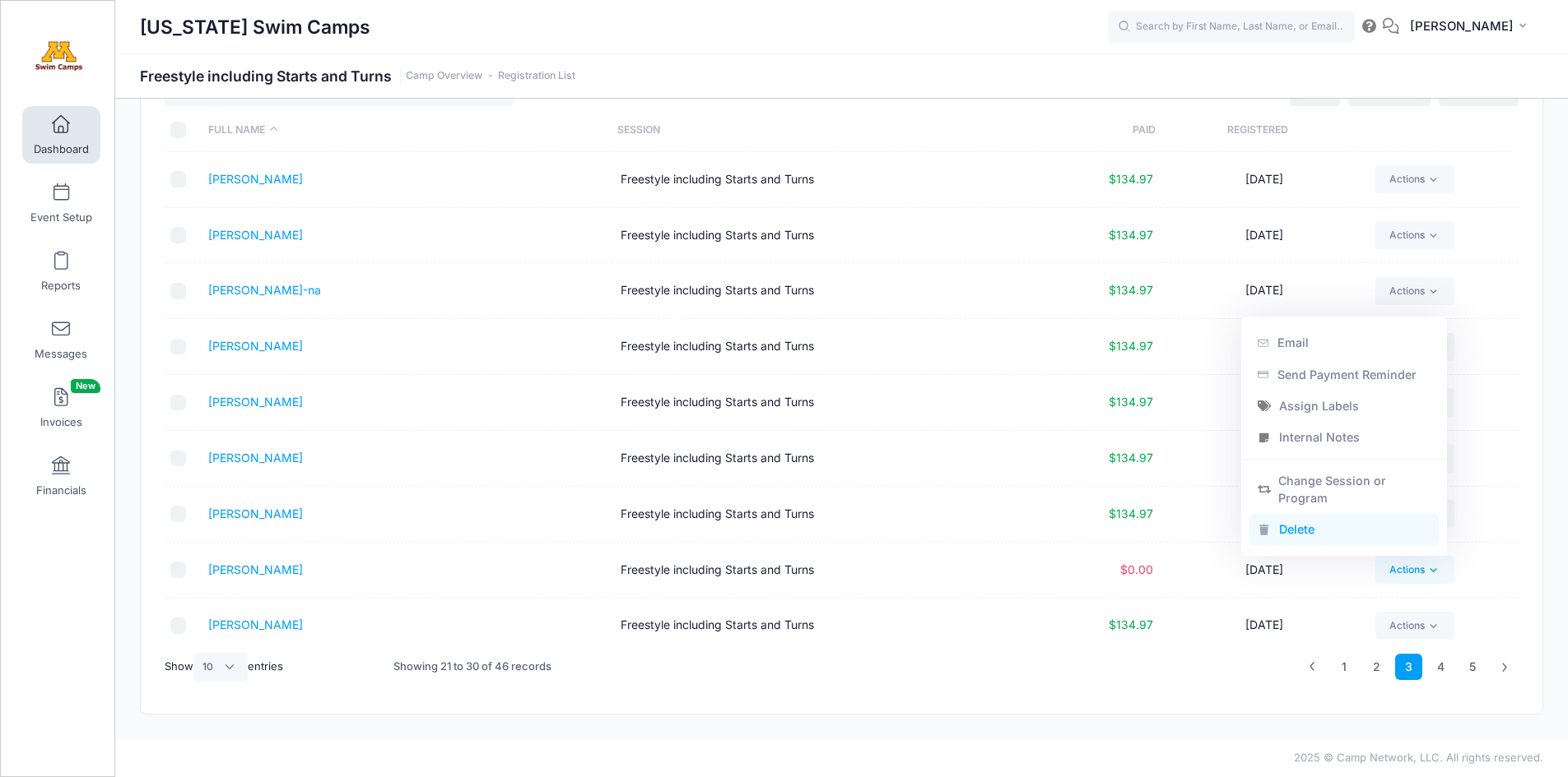
click at [1300, 528] on link "Delete" at bounding box center [1344, 529] width 190 height 32
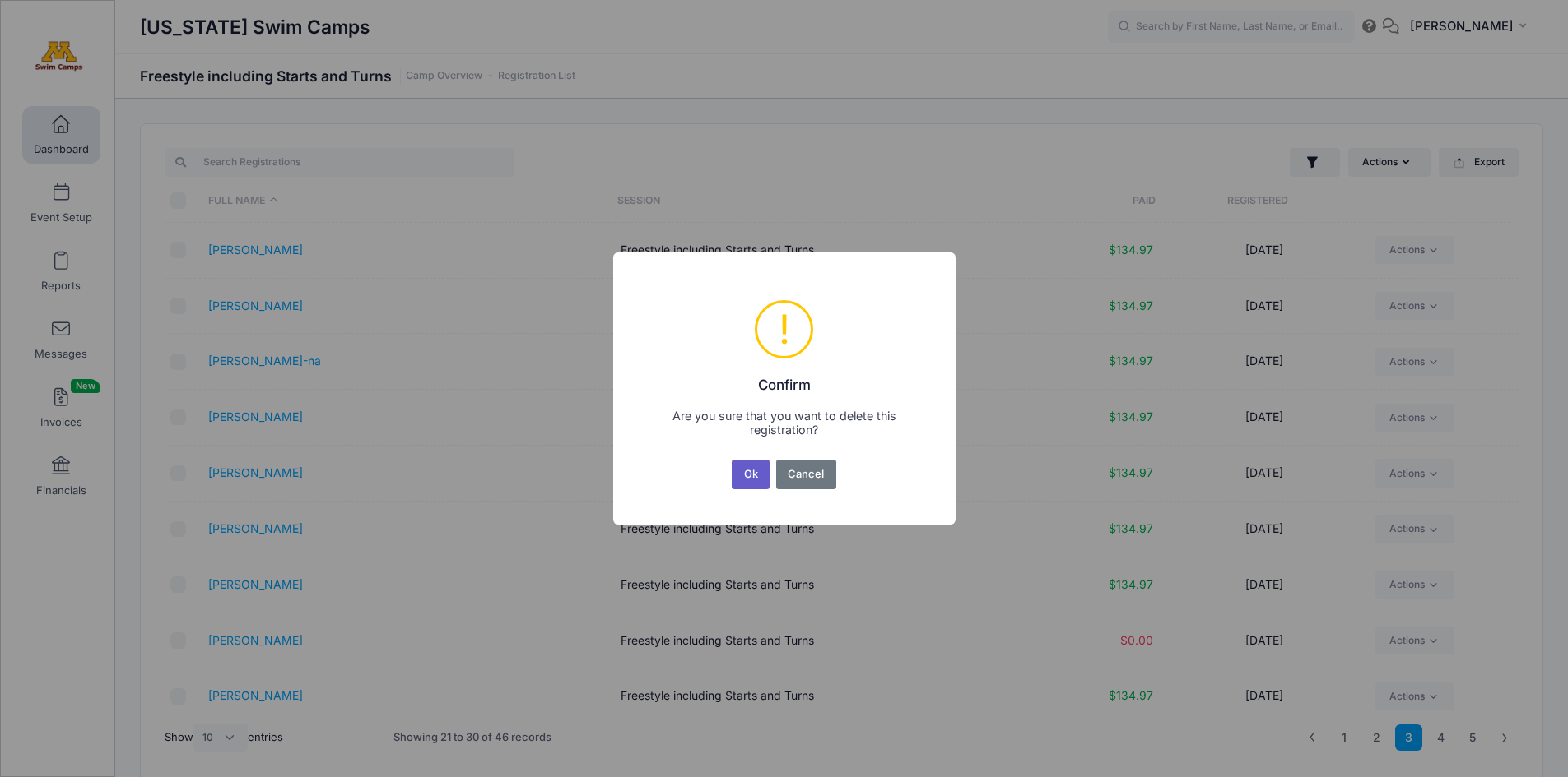
click at [749, 472] on button "Ok" at bounding box center [750, 475] width 38 height 30
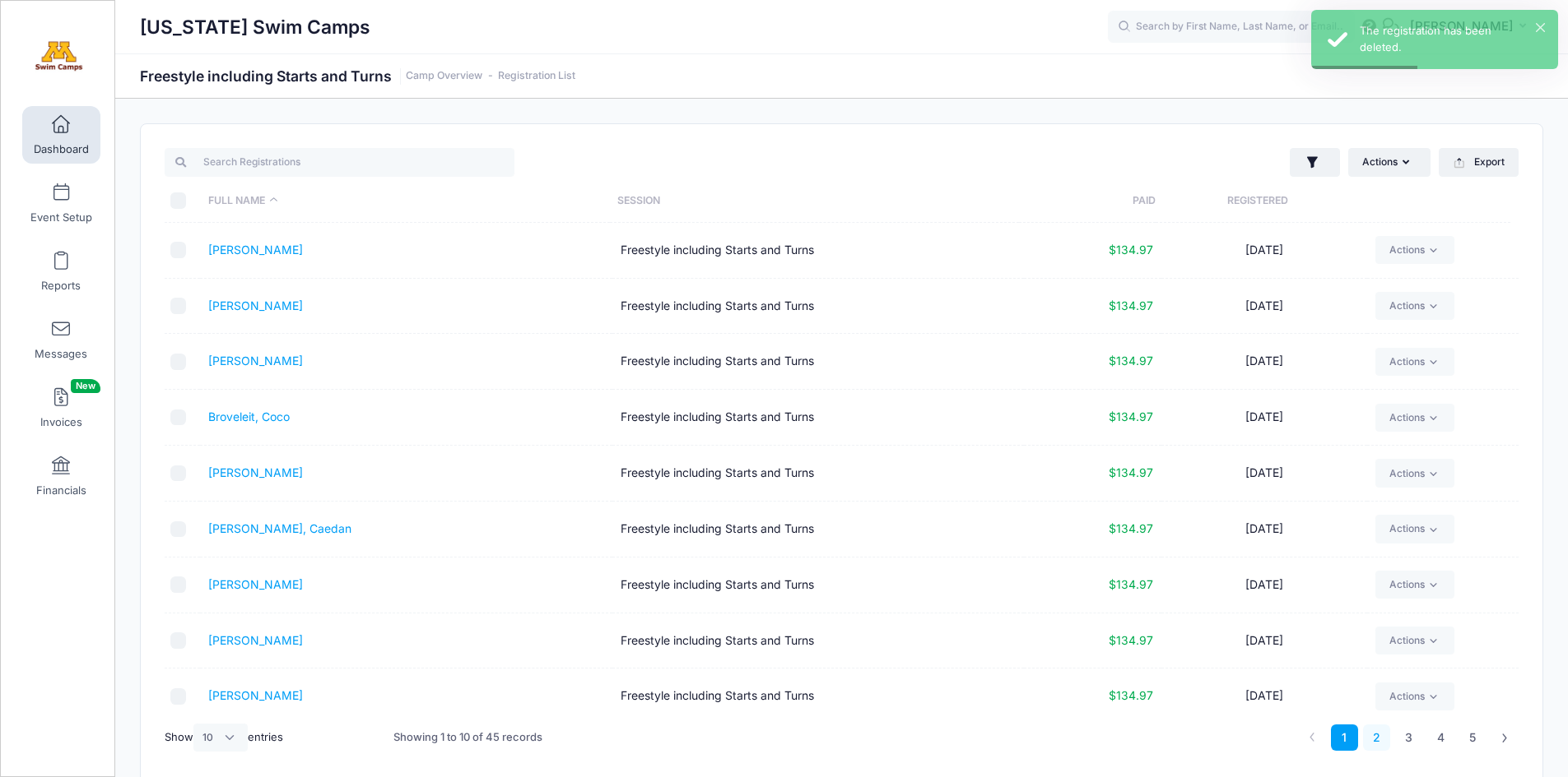
click at [1373, 740] on link "2" at bounding box center [1377, 738] width 27 height 27
click at [1407, 741] on link "3" at bounding box center [1408, 738] width 27 height 27
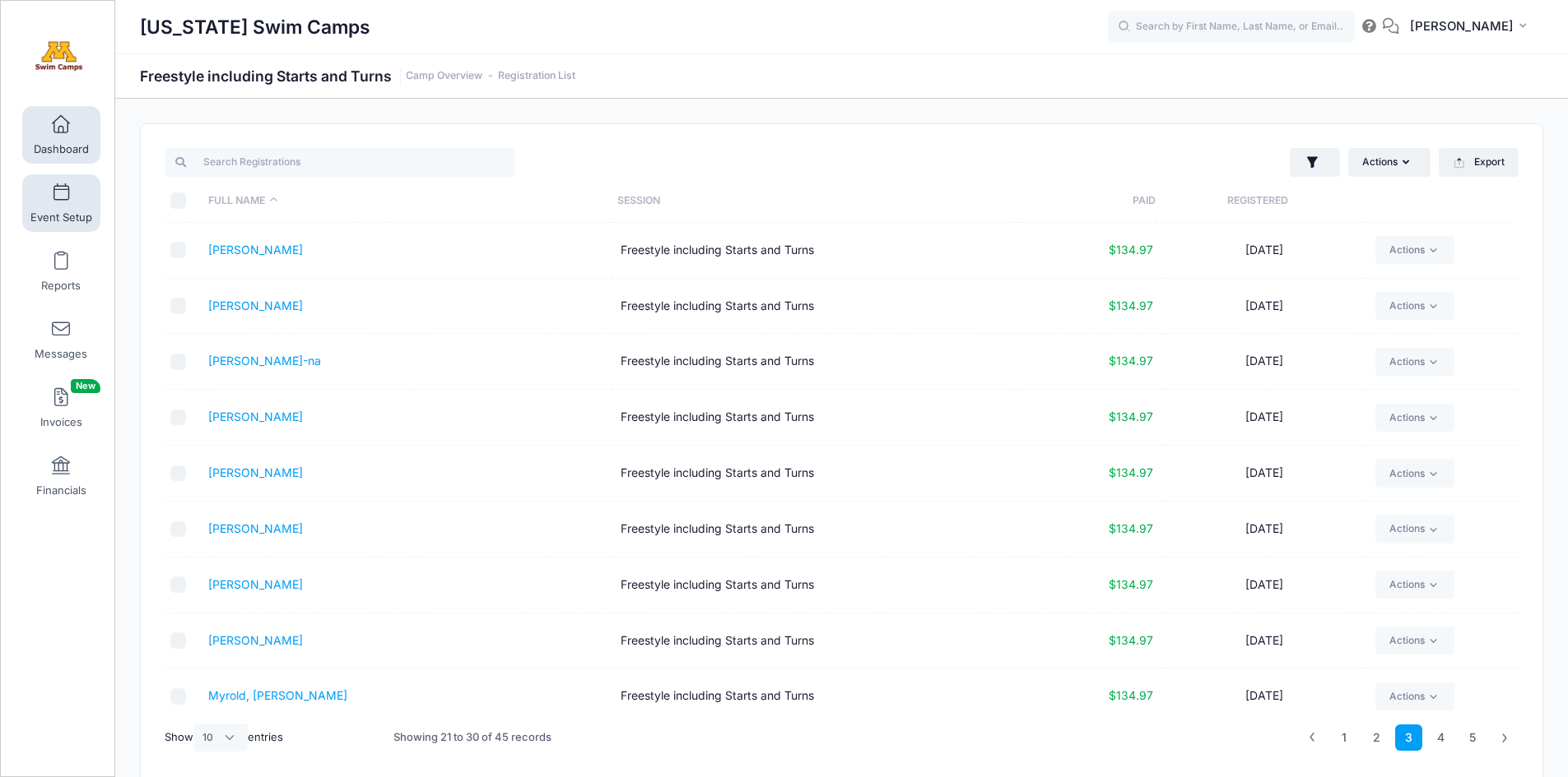
click at [61, 199] on span at bounding box center [61, 193] width 0 height 18
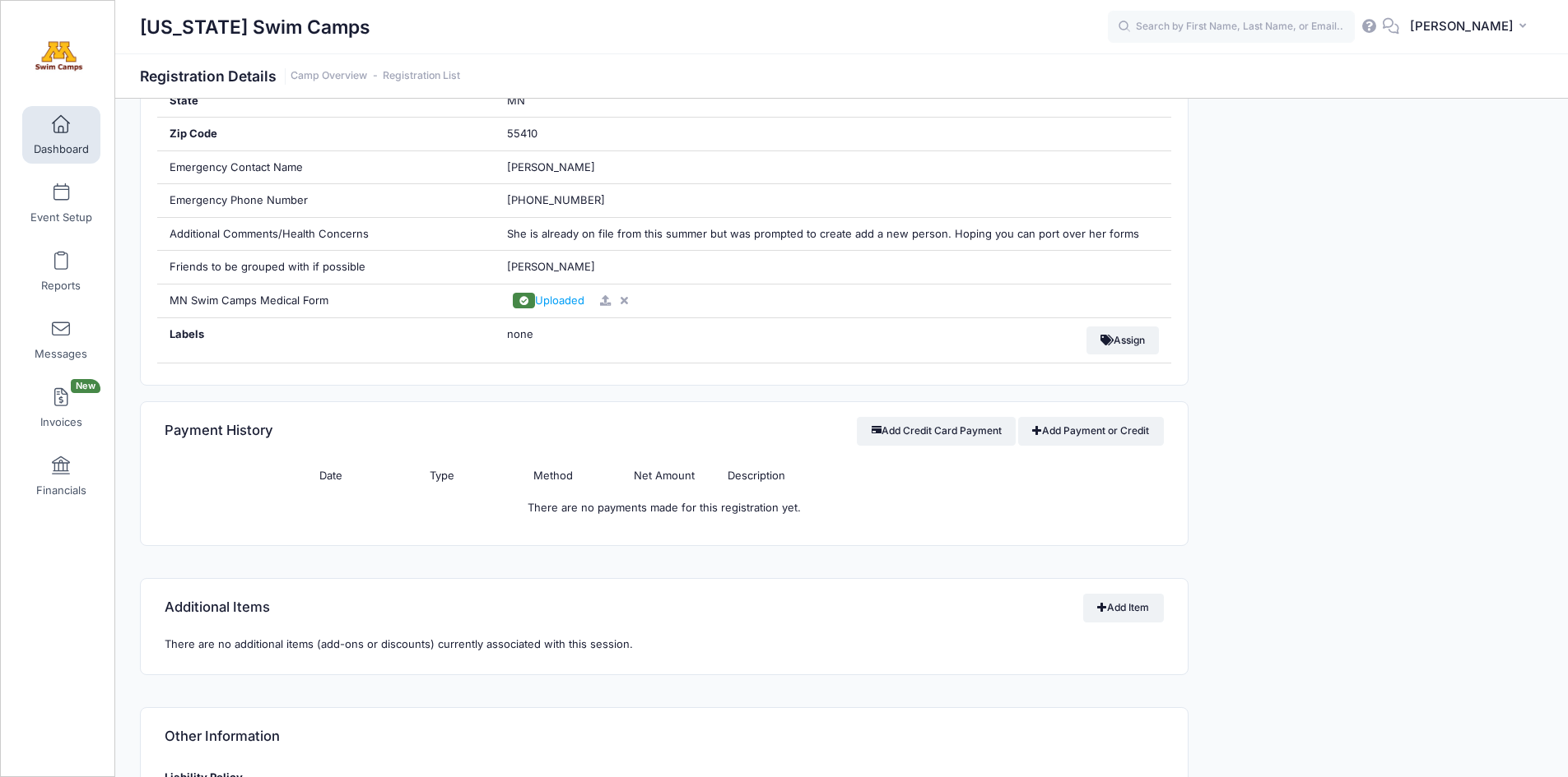
scroll to position [736, 0]
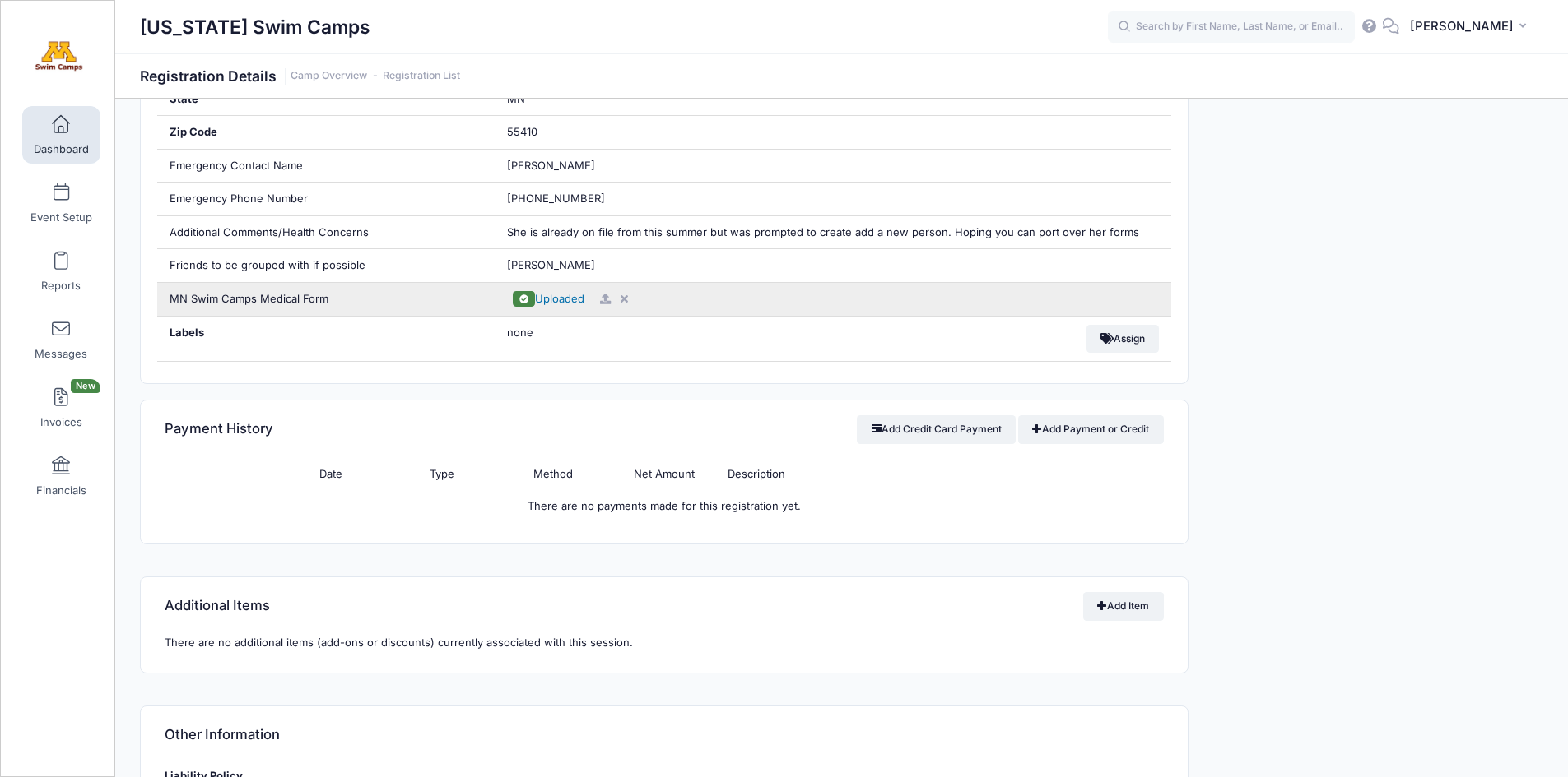
click at [579, 298] on span "Uploaded" at bounding box center [560, 299] width 50 height 13
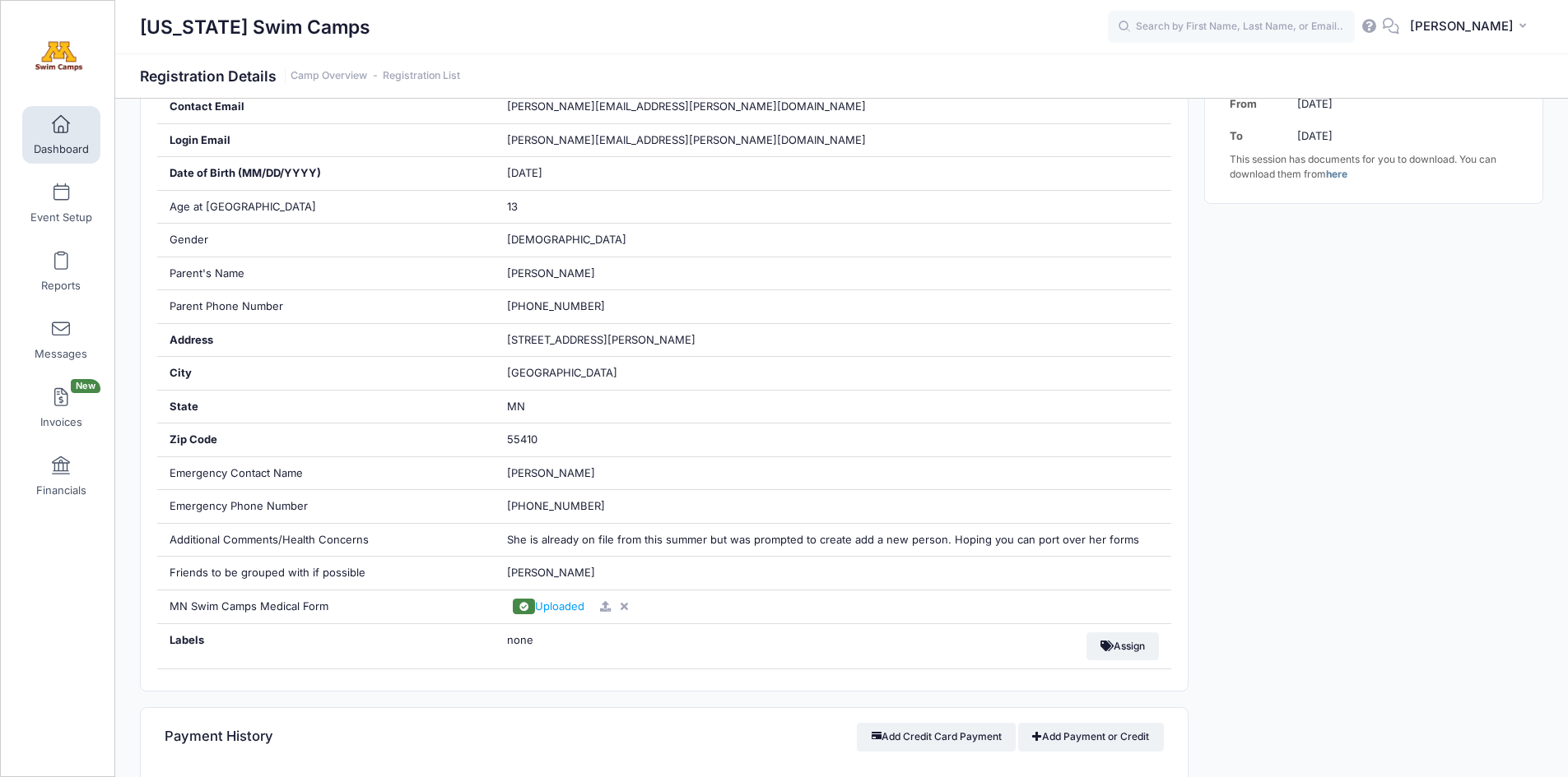
scroll to position [475, 0]
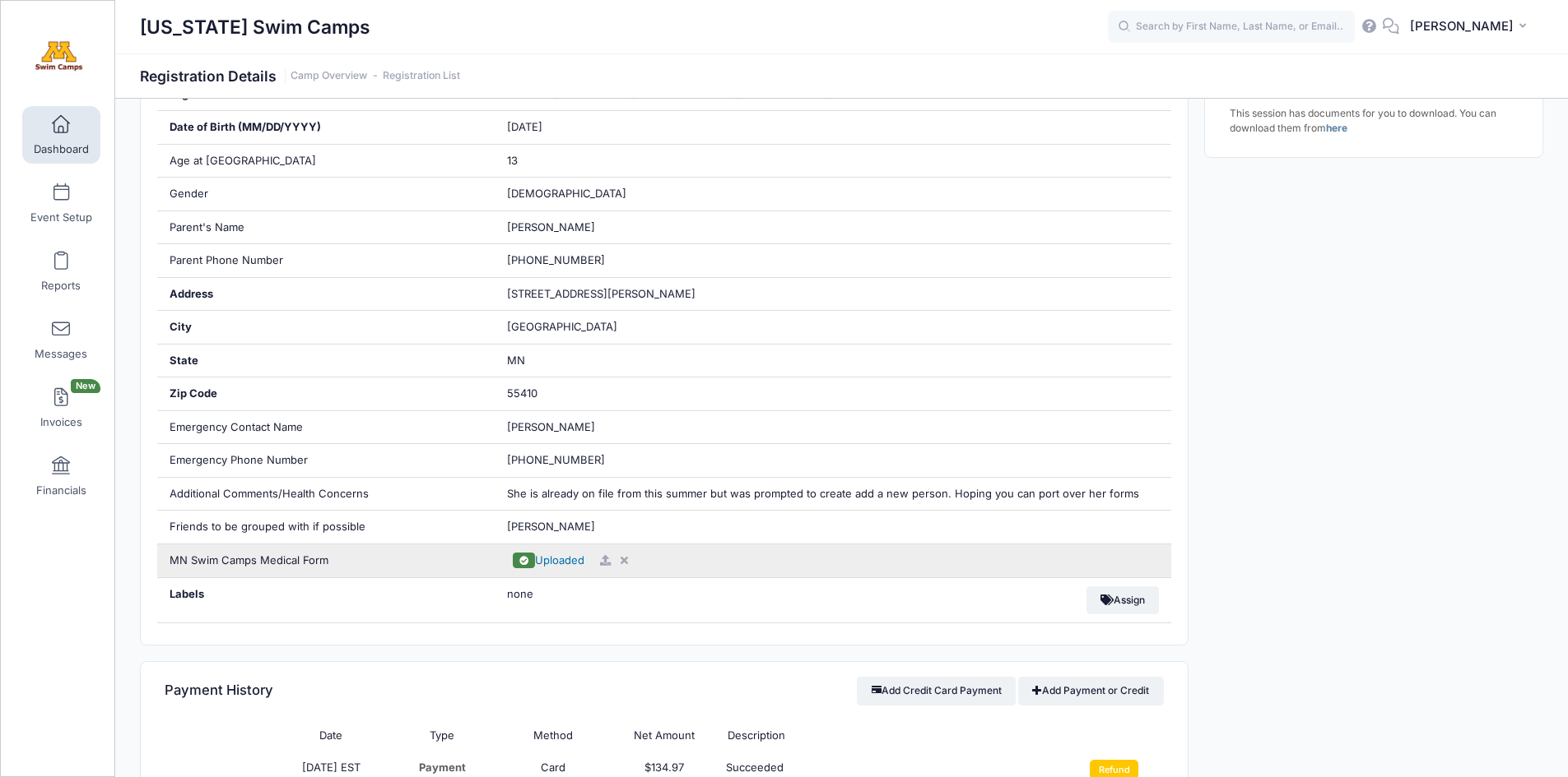
click at [559, 557] on span "Uploaded" at bounding box center [560, 561] width 50 height 13
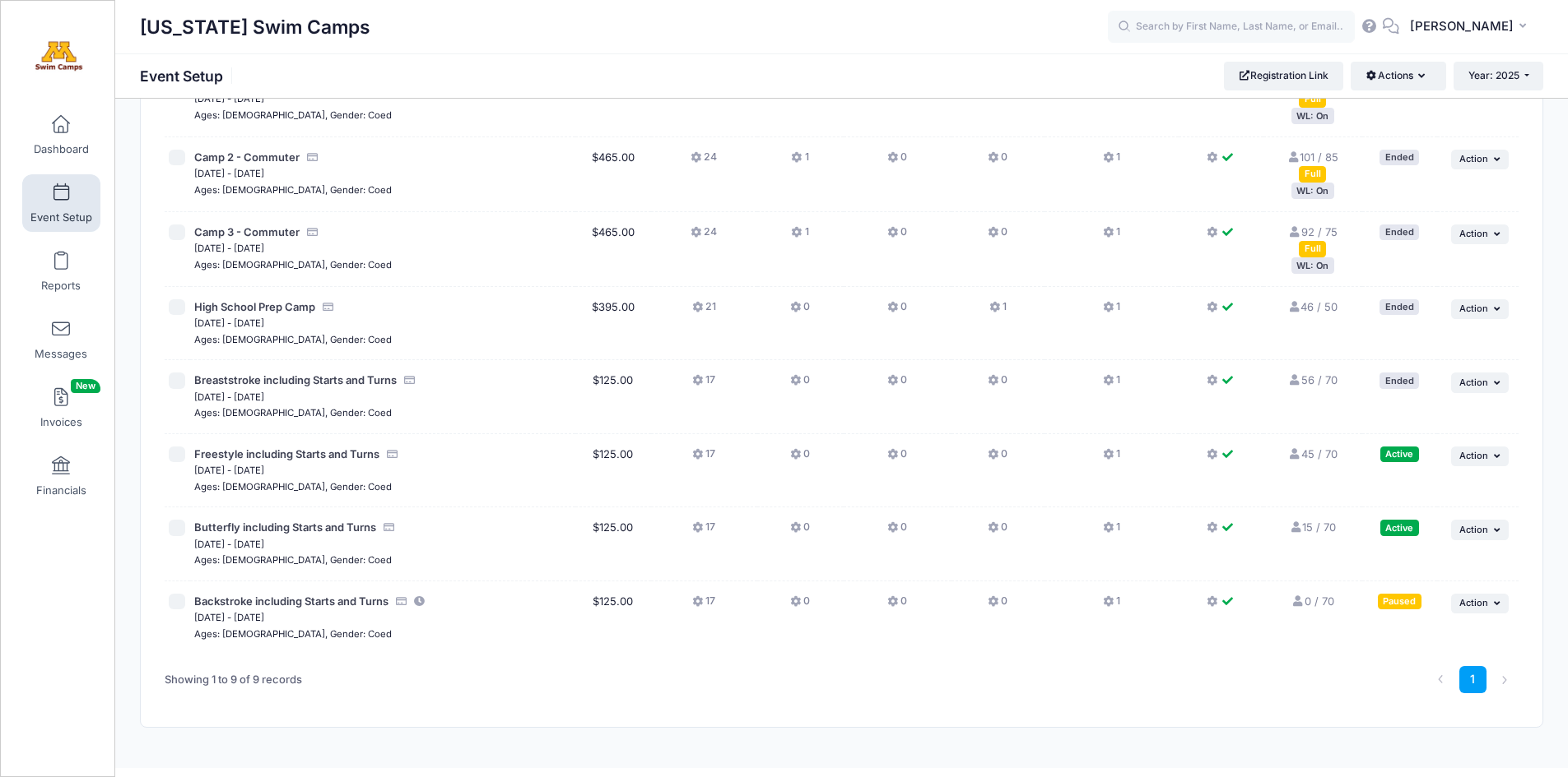
scroll to position [256, 0]
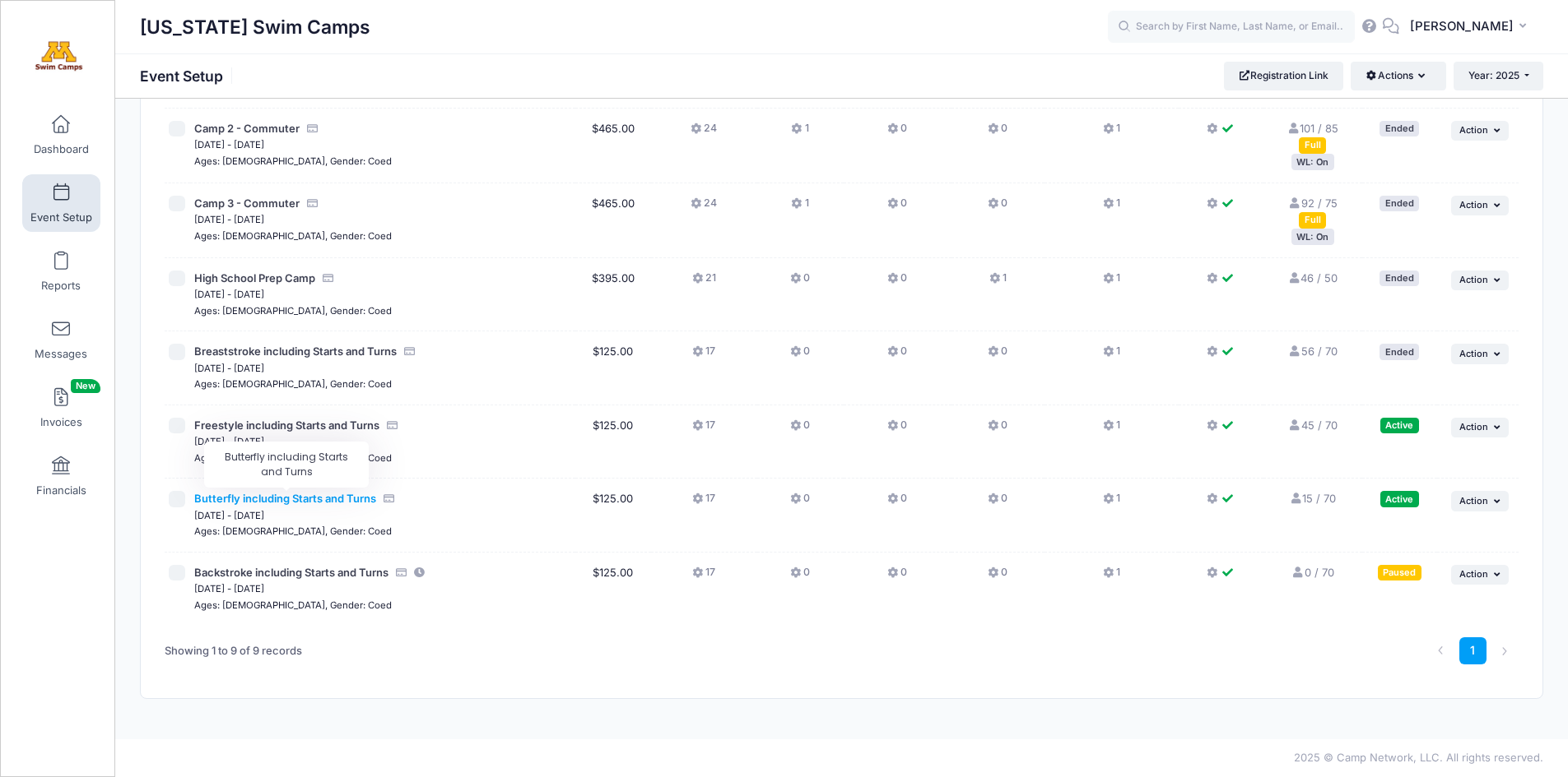
click at [288, 500] on span "Butterfly including Starts and Turns" at bounding box center [285, 499] width 182 height 13
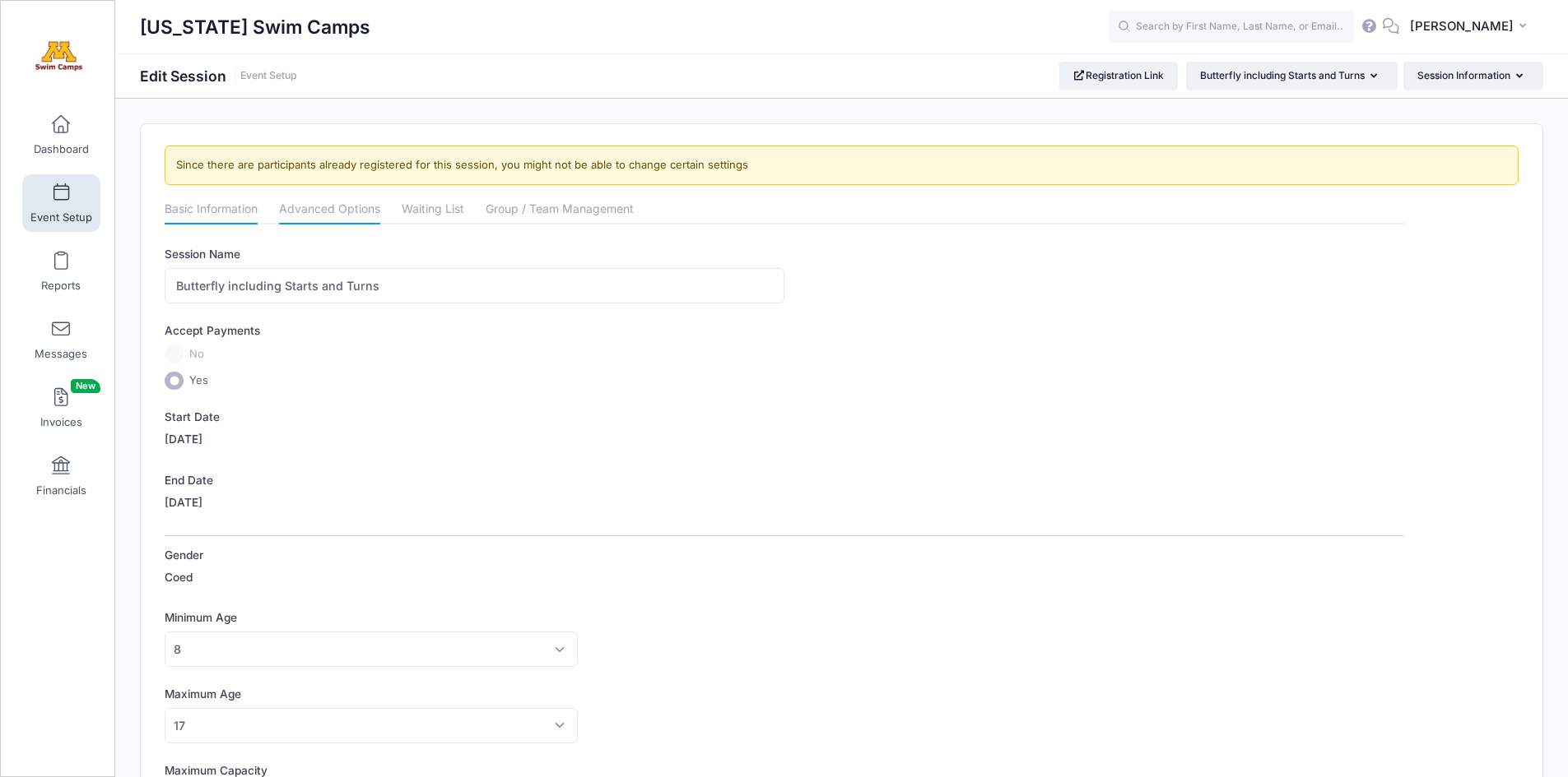
click at [356, 210] on link "Advanced Options" at bounding box center [329, 211] width 101 height 30
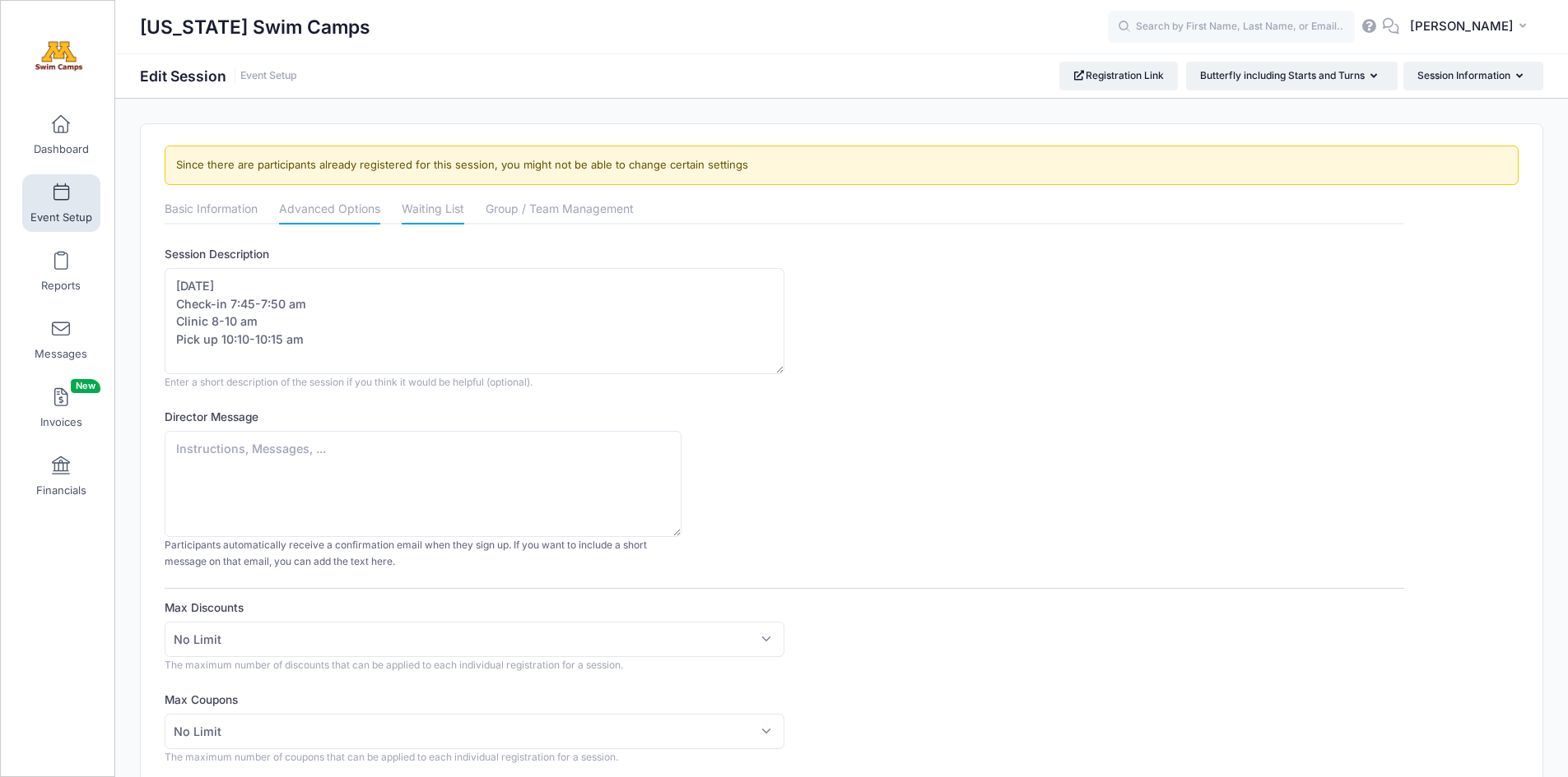
click at [429, 211] on link "Waiting List" at bounding box center [433, 211] width 62 height 30
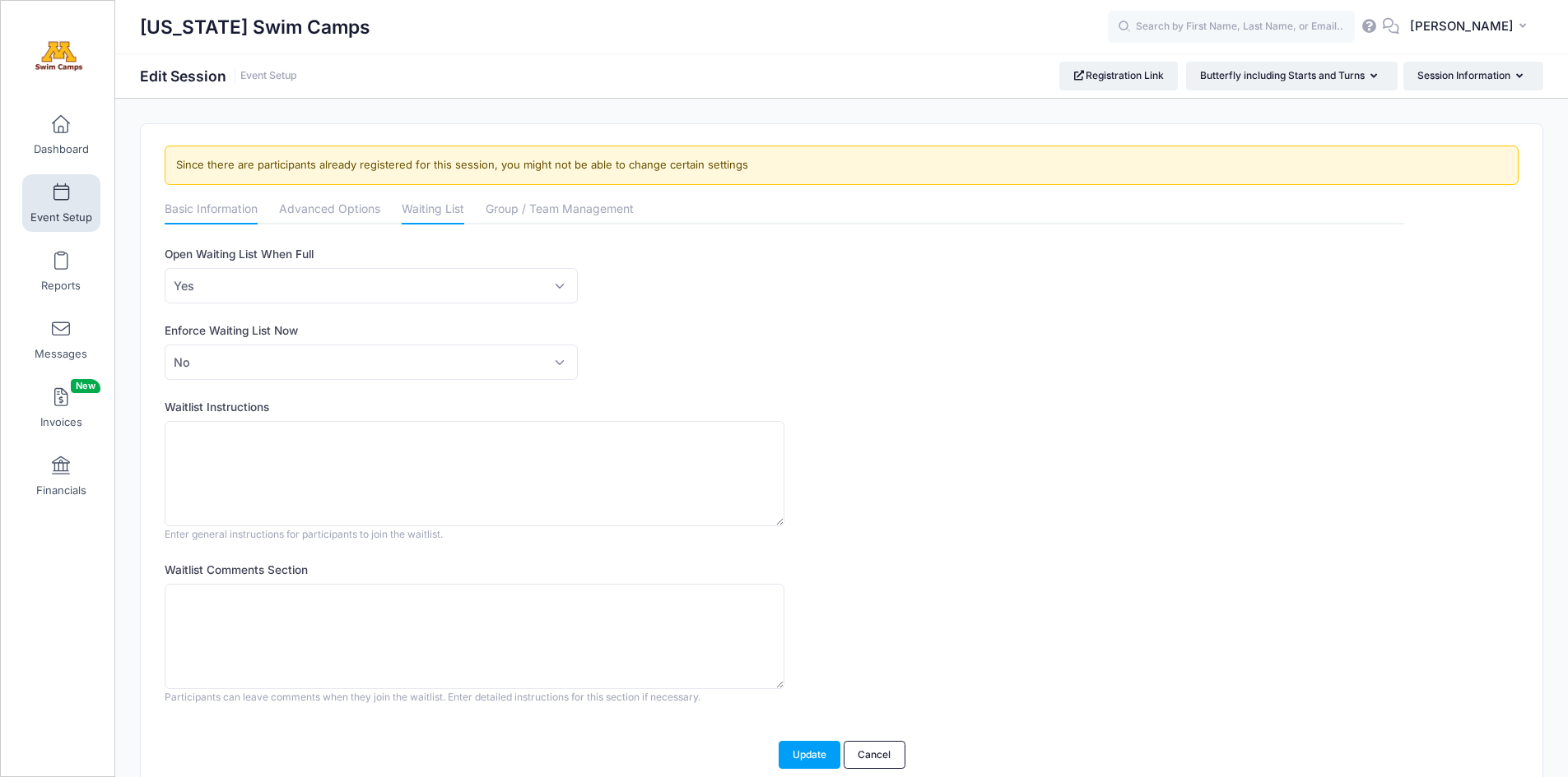
click at [217, 211] on link "Basic Information" at bounding box center [211, 211] width 93 height 30
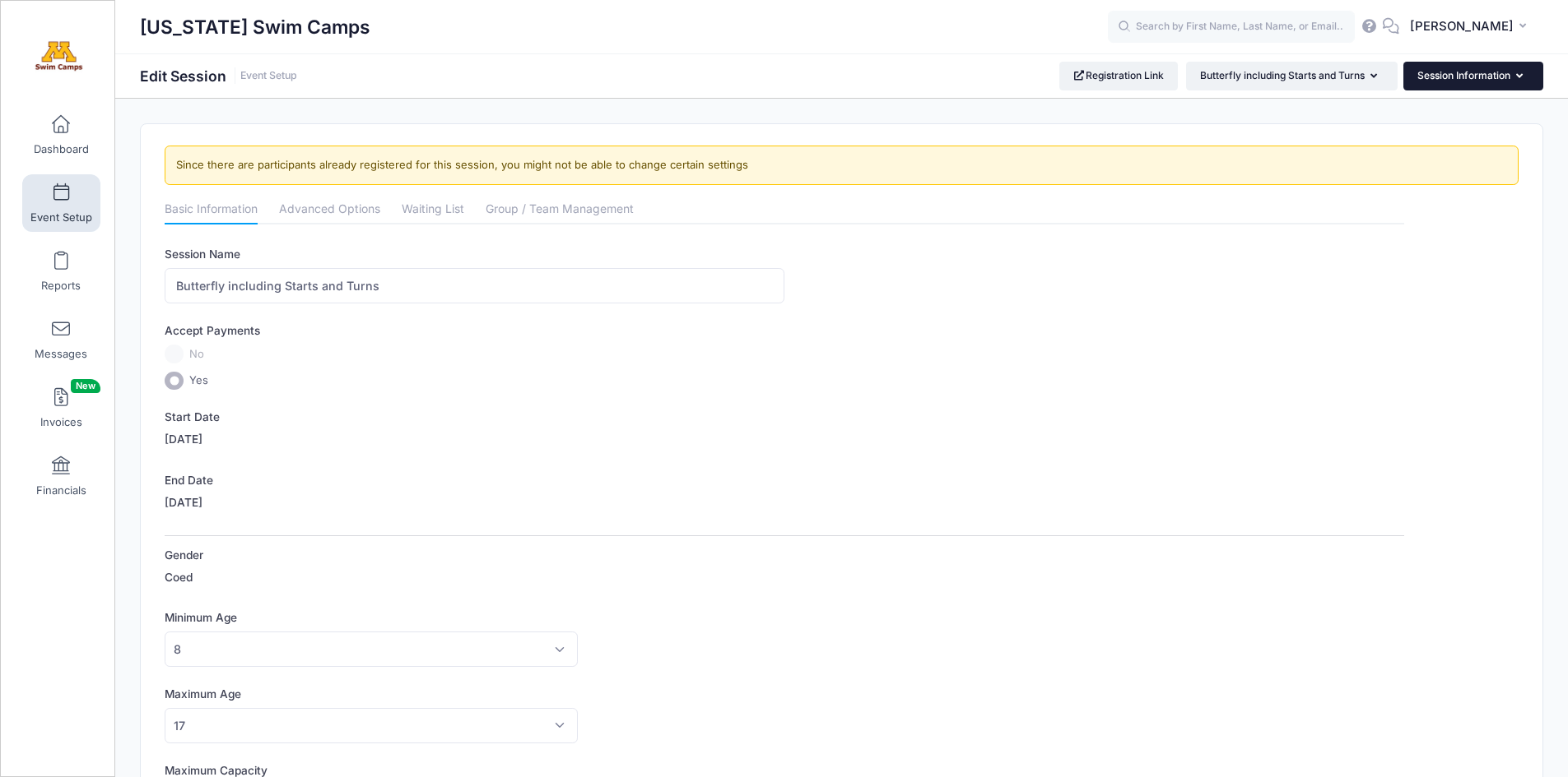
click at [1459, 80] on button "Session Information" at bounding box center [1473, 75] width 140 height 28
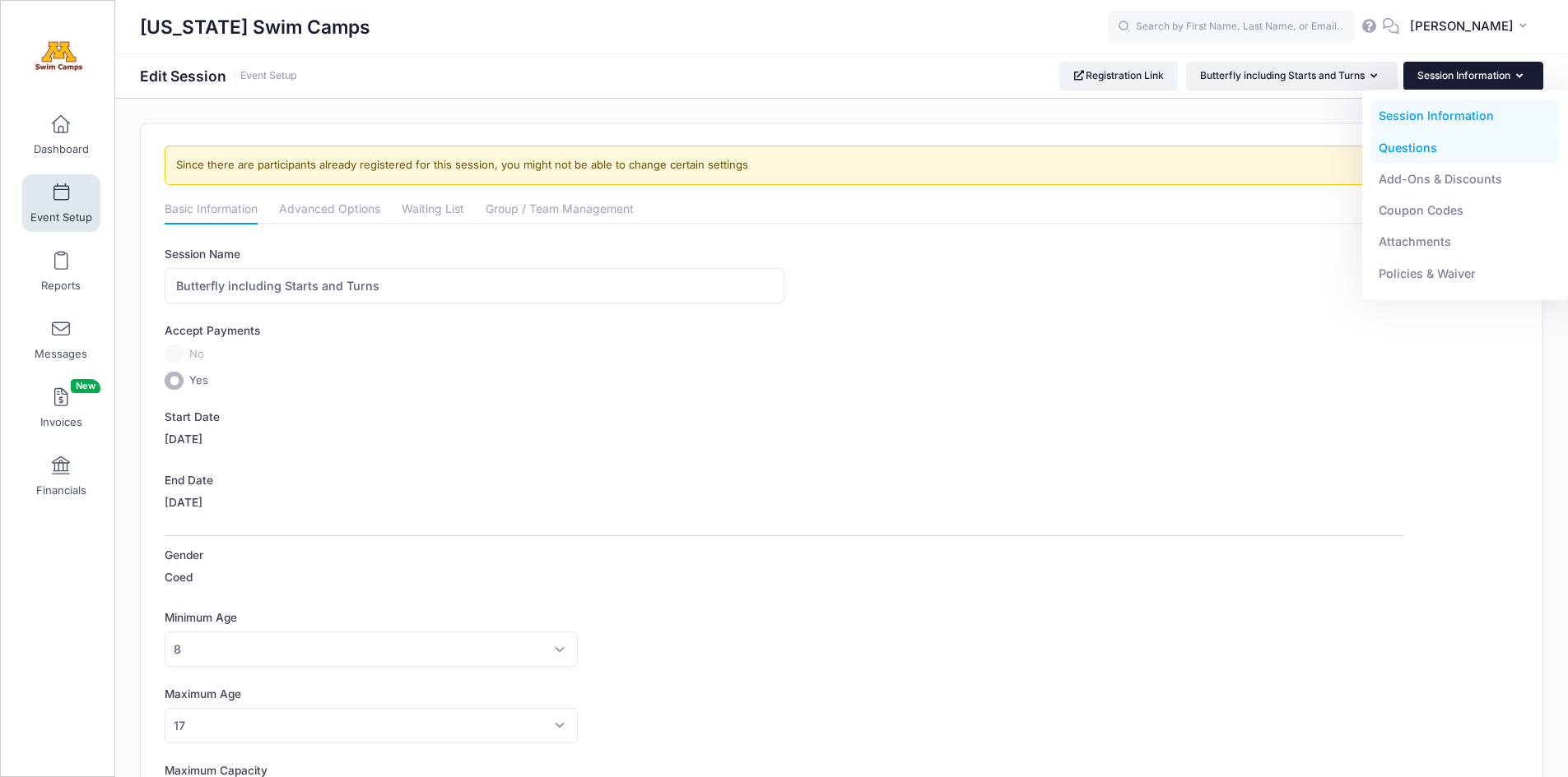
click at [1426, 150] on link "Questions" at bounding box center [1466, 147] width 190 height 32
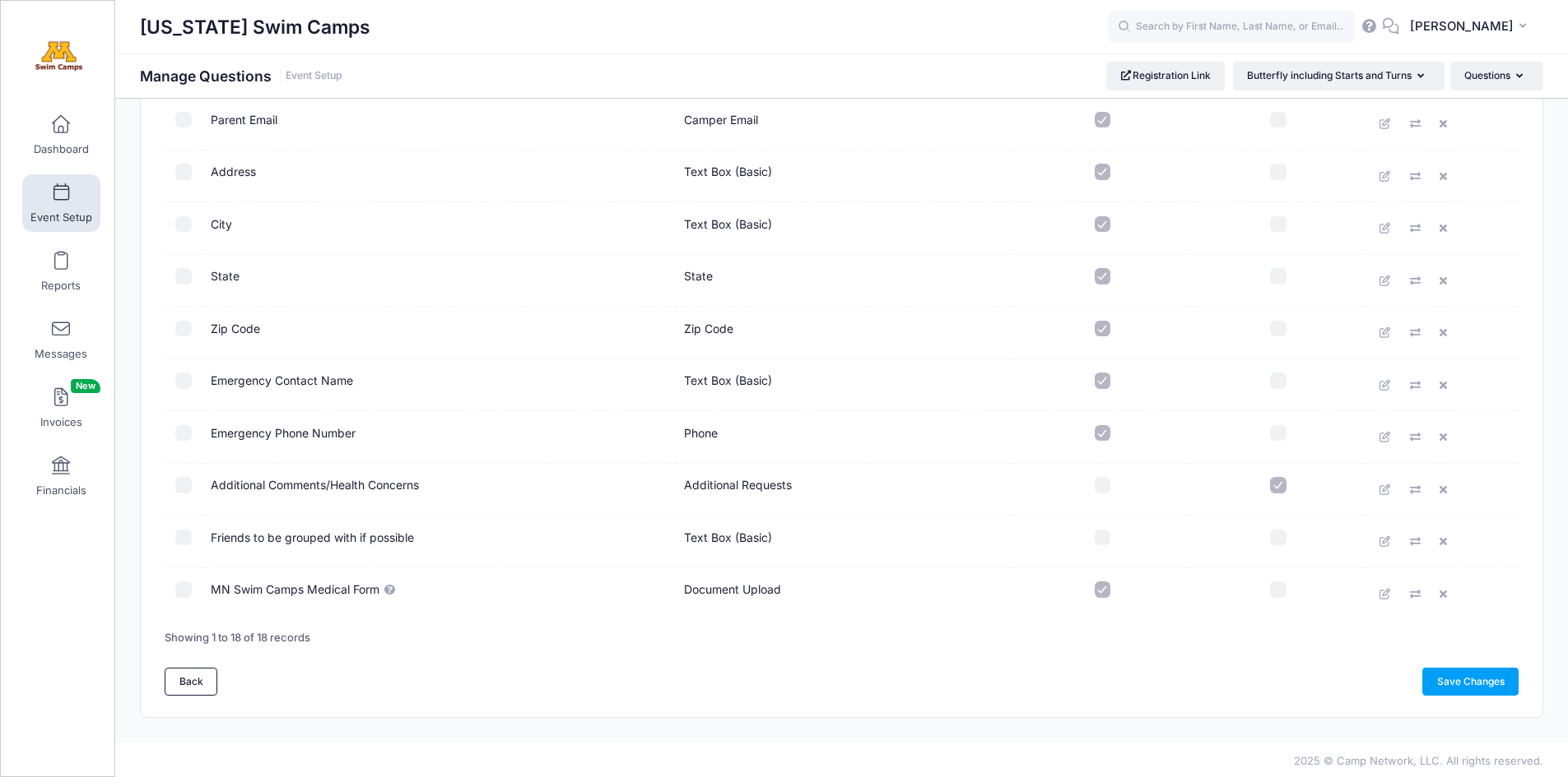
scroll to position [576, 0]
click at [295, 537] on td "Friends to be grouped with if possible" at bounding box center [439, 539] width 473 height 53
click at [299, 536] on td "Friends to be grouped with if possible" at bounding box center [439, 539] width 473 height 53
click at [300, 537] on td "Friends to be grouped with if possible" at bounding box center [439, 539] width 473 height 53
click at [1386, 539] on icon at bounding box center [1386, 538] width 13 height 11
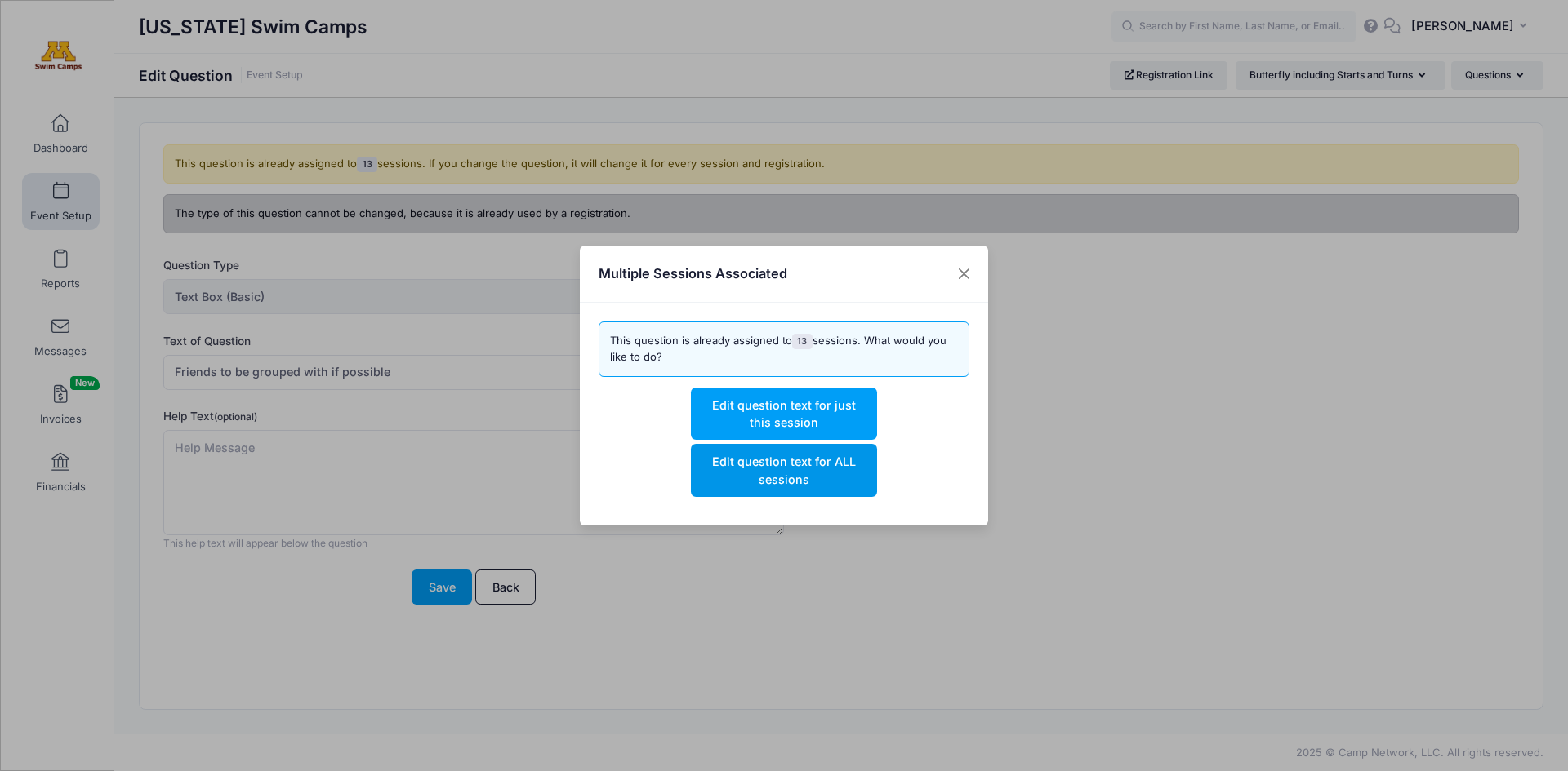
click at [815, 475] on button "Edit question text for ALL sessions" at bounding box center [783, 470] width 185 height 52
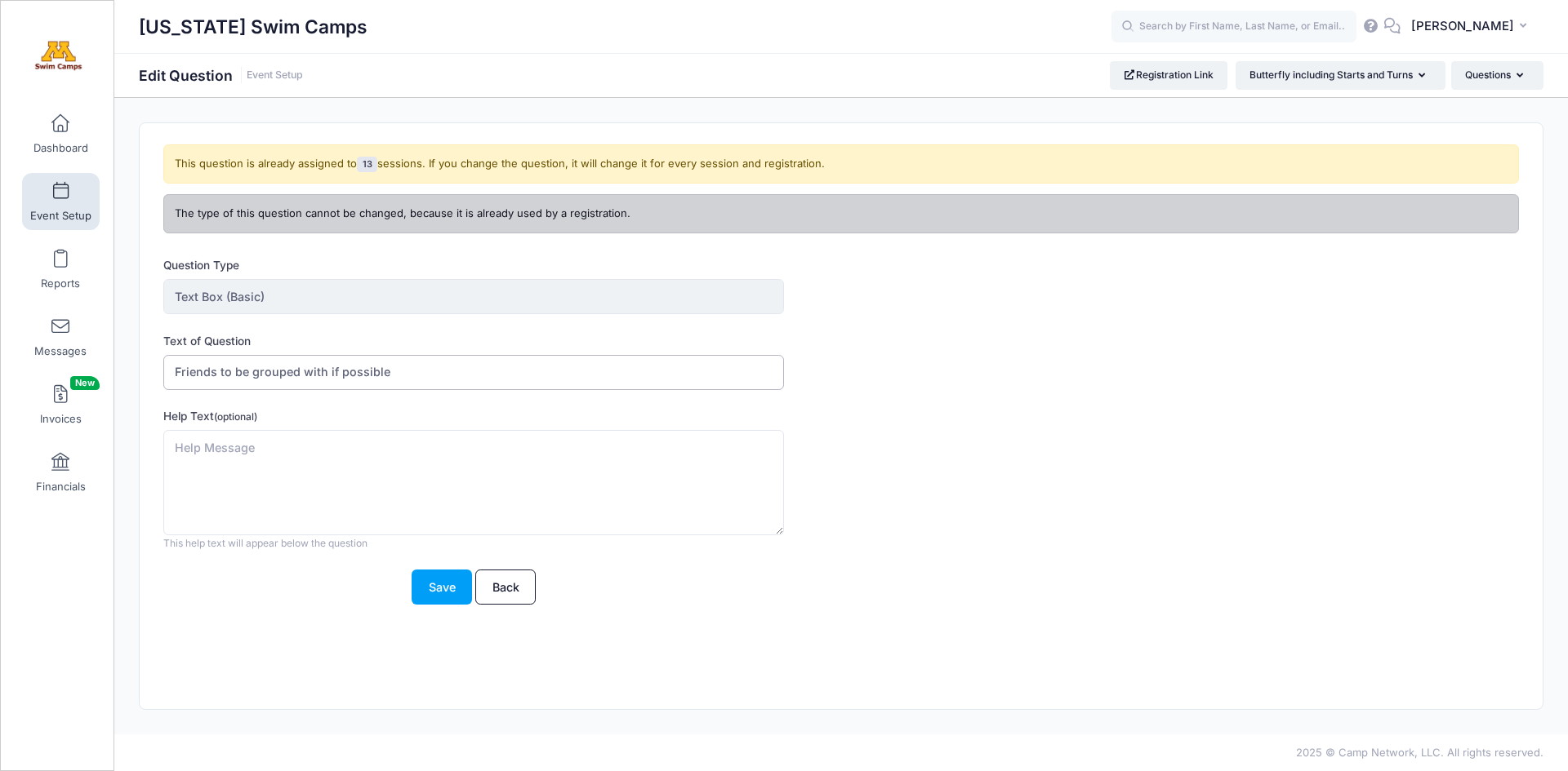
click at [213, 372] on input "Friends to be grouped with if possible" at bounding box center [473, 372] width 620 height 35
click at [216, 369] on input "Friends to be grouped with if possible" at bounding box center [473, 372] width 620 height 35
click at [399, 369] on input "Friend to be grouped with if possible" at bounding box center [473, 372] width 620 height 35
drag, startPoint x: 442, startPoint y: 376, endPoint x: 382, endPoint y: 374, distance: 60.0
click at [382, 374] on input "Friend to be grouped with if possible (not club)" at bounding box center [473, 372] width 620 height 35
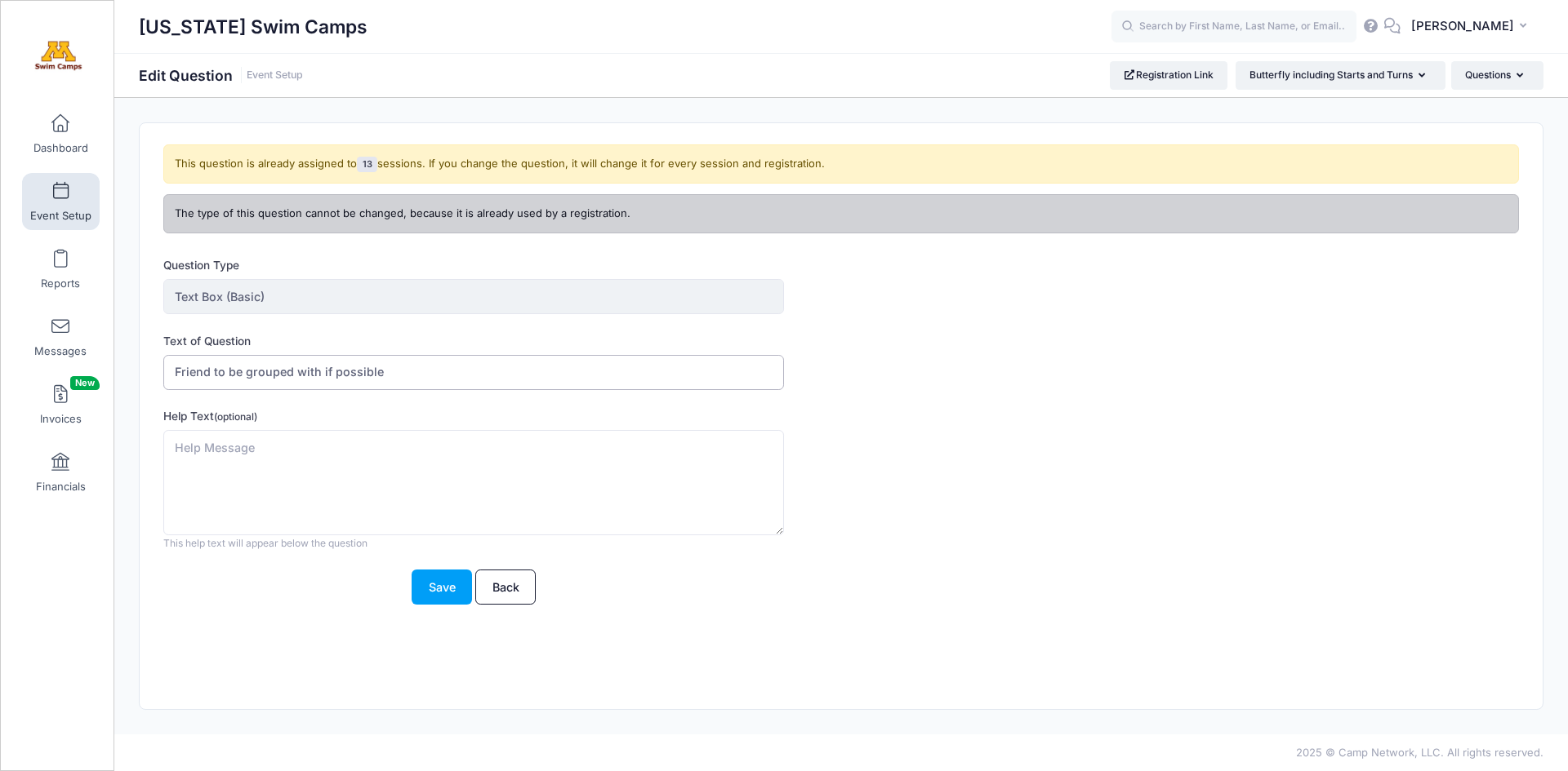
click at [212, 369] on input "Friend to be grouped with if possible" at bounding box center [473, 372] width 620 height 35
paste input "(not club)"
type input "Friend (not club) to be grouped with if possible"
click at [187, 445] on textarea "Help Text (optional)" at bounding box center [473, 482] width 620 height 105
type textarea "W"
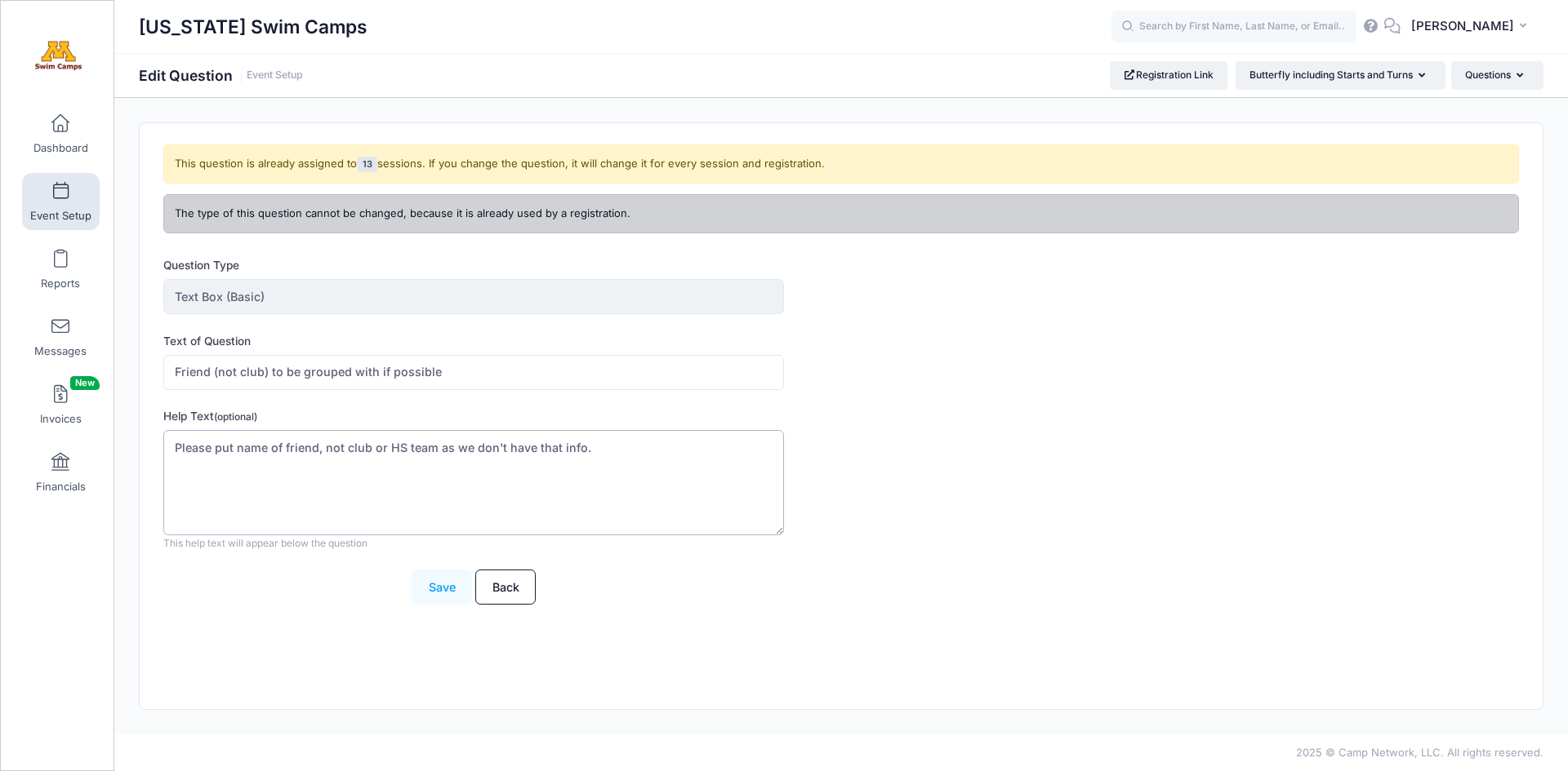
type textarea "Please put name of friend, not club or HS team as we don't have that info."
click at [445, 586] on button "Save" at bounding box center [442, 587] width 61 height 35
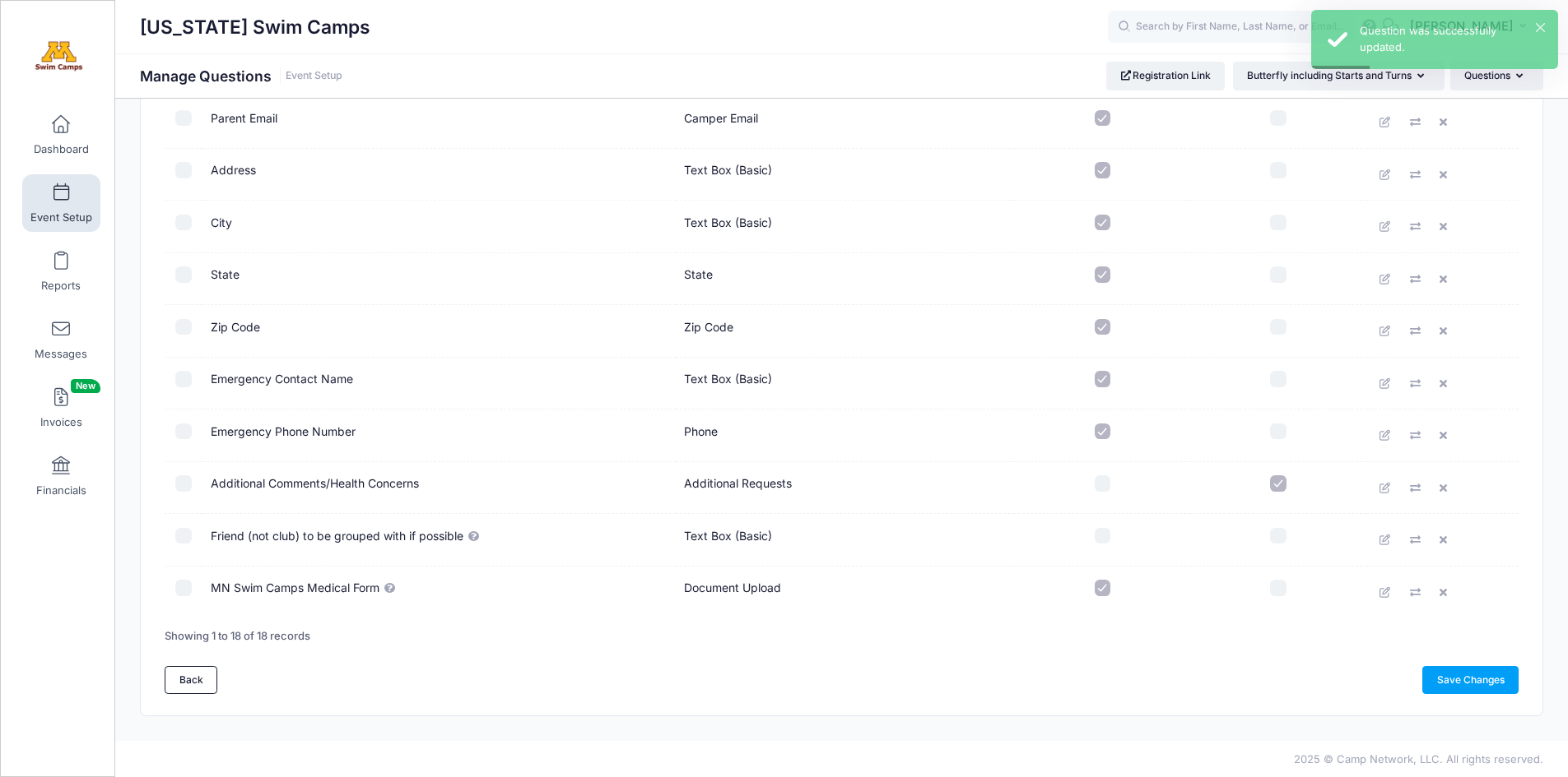
scroll to position [576, 0]
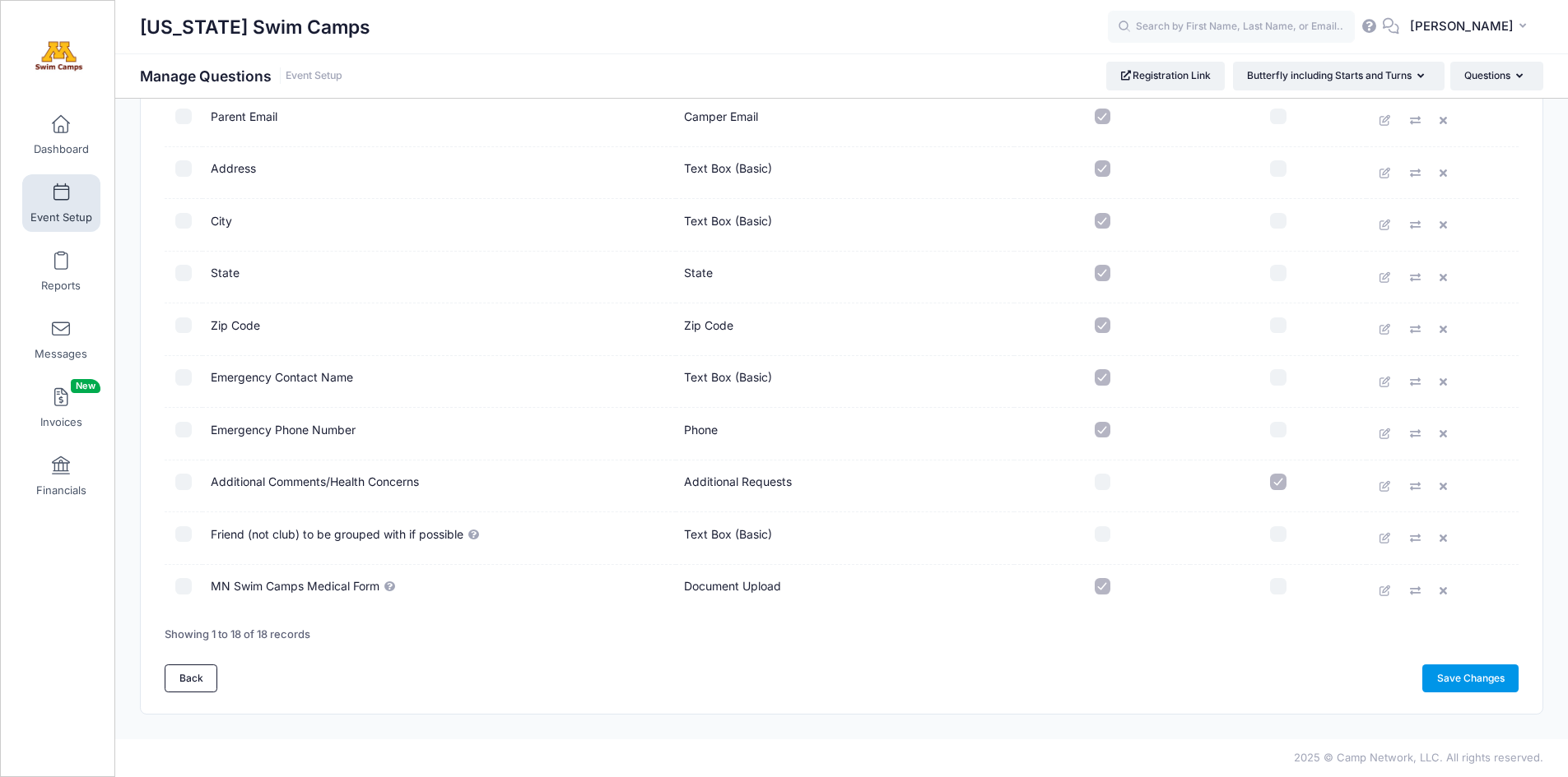
click at [1483, 682] on link "Save Changes" at bounding box center [1470, 678] width 97 height 28
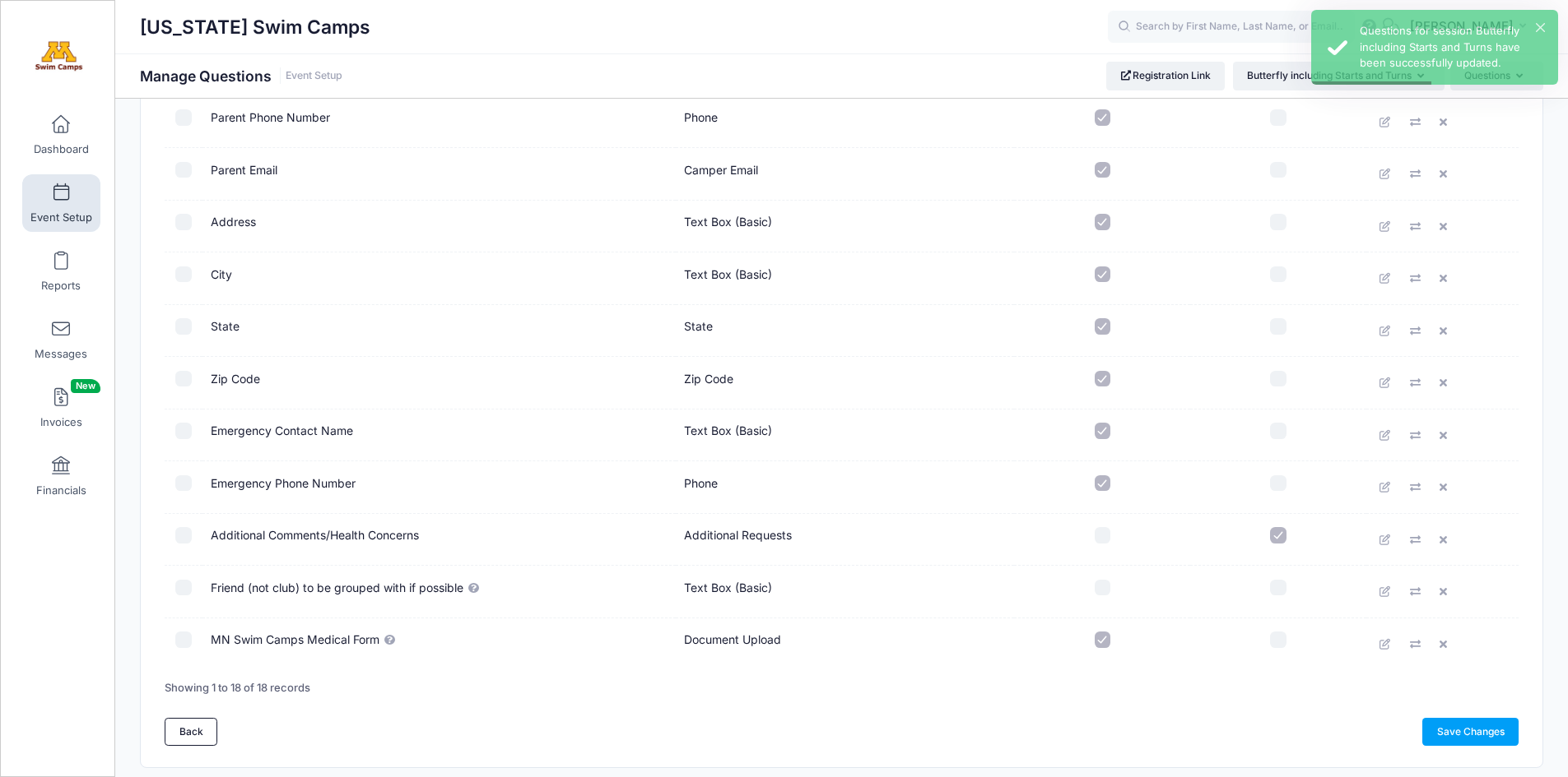
scroll to position [576, 0]
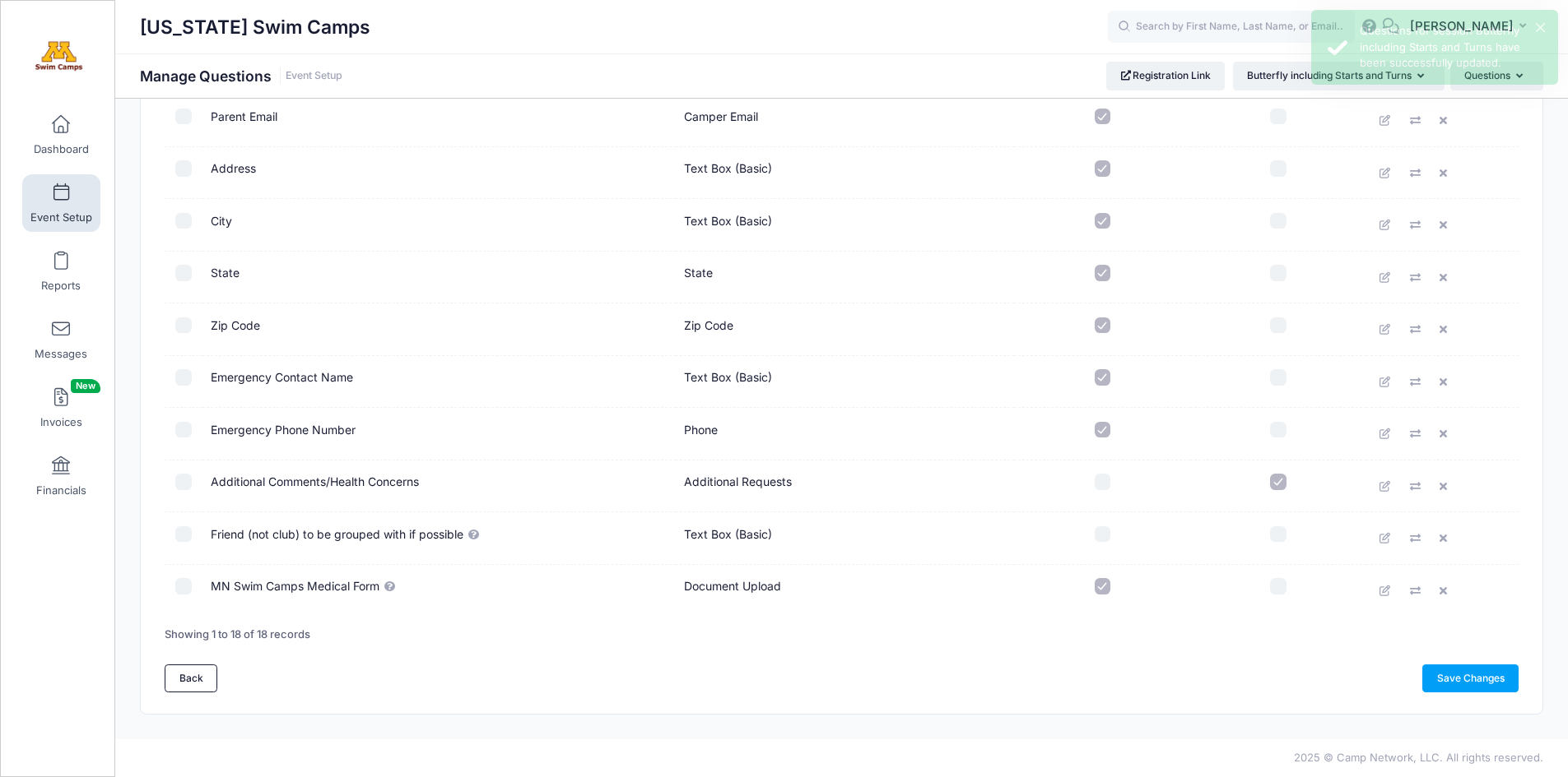
click at [328, 537] on td "Friend (not club) to be grouped with if possible" at bounding box center [439, 539] width 473 height 53
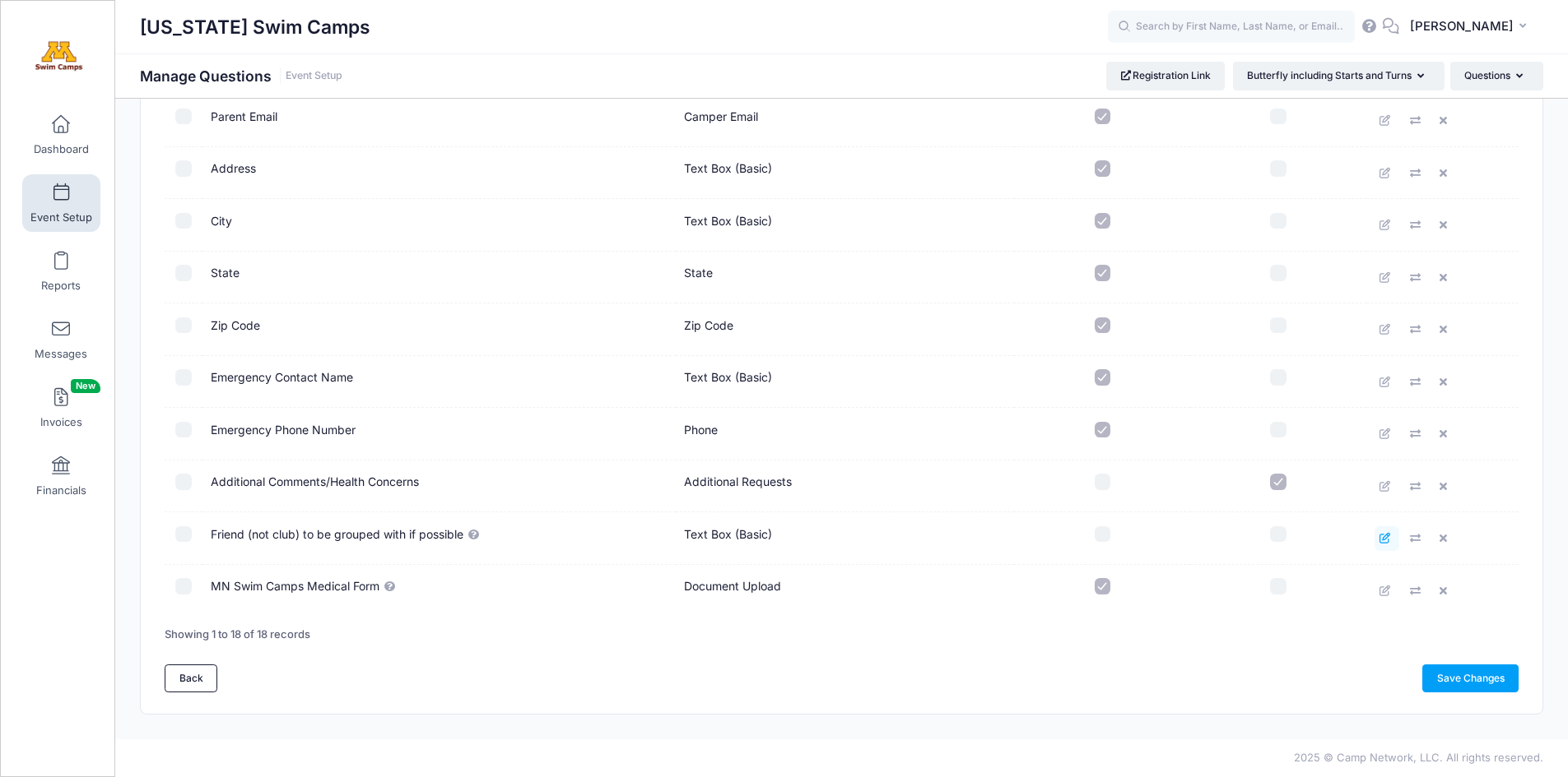
click at [1385, 536] on icon at bounding box center [1386, 538] width 13 height 11
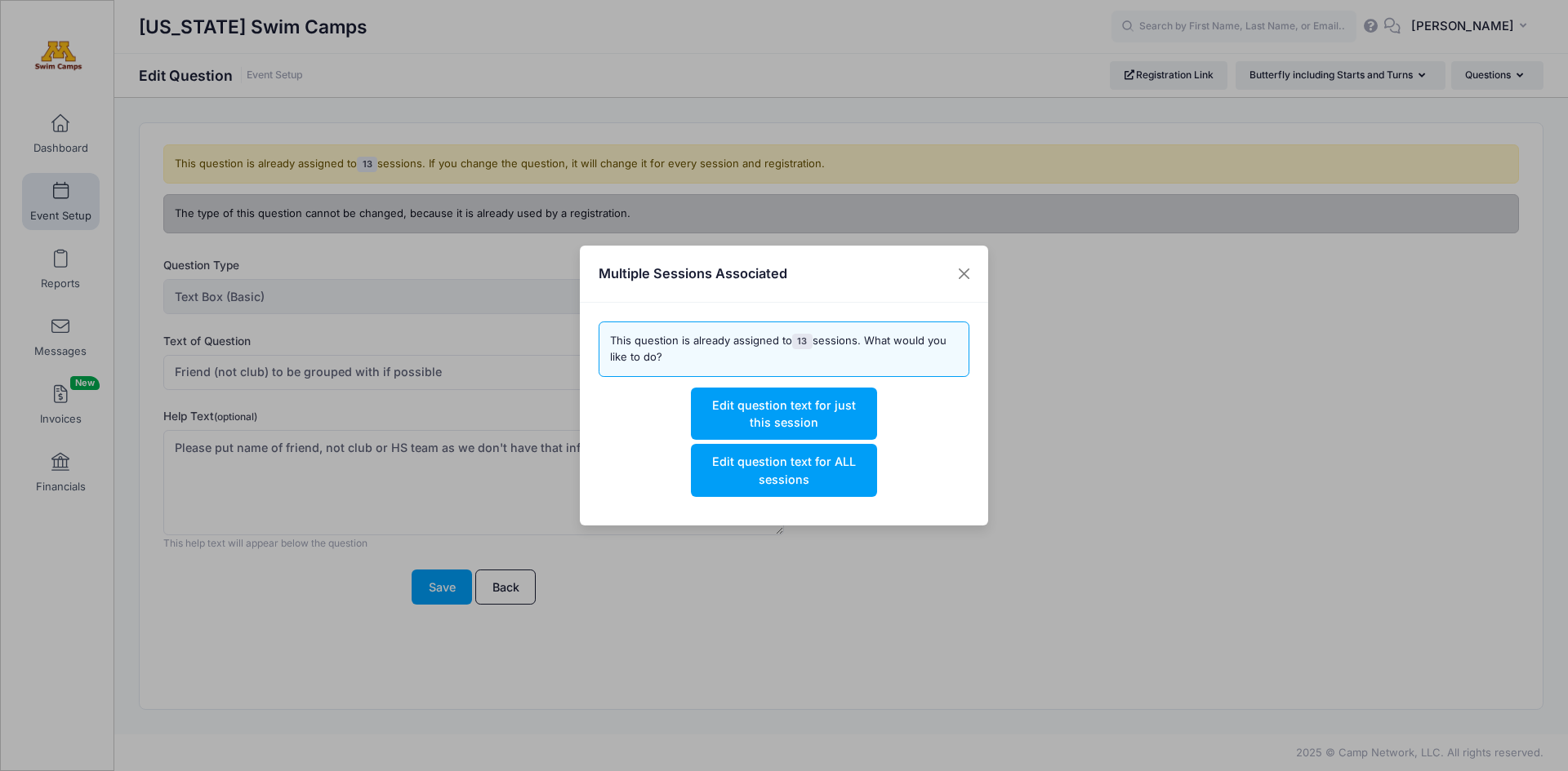
drag, startPoint x: 886, startPoint y: 274, endPoint x: 938, endPoint y: 286, distance: 53.4
click at [935, 289] on div "Multiple Sessions Associated" at bounding box center [784, 274] width 408 height 58
click at [964, 272] on button "Close" at bounding box center [964, 273] width 29 height 29
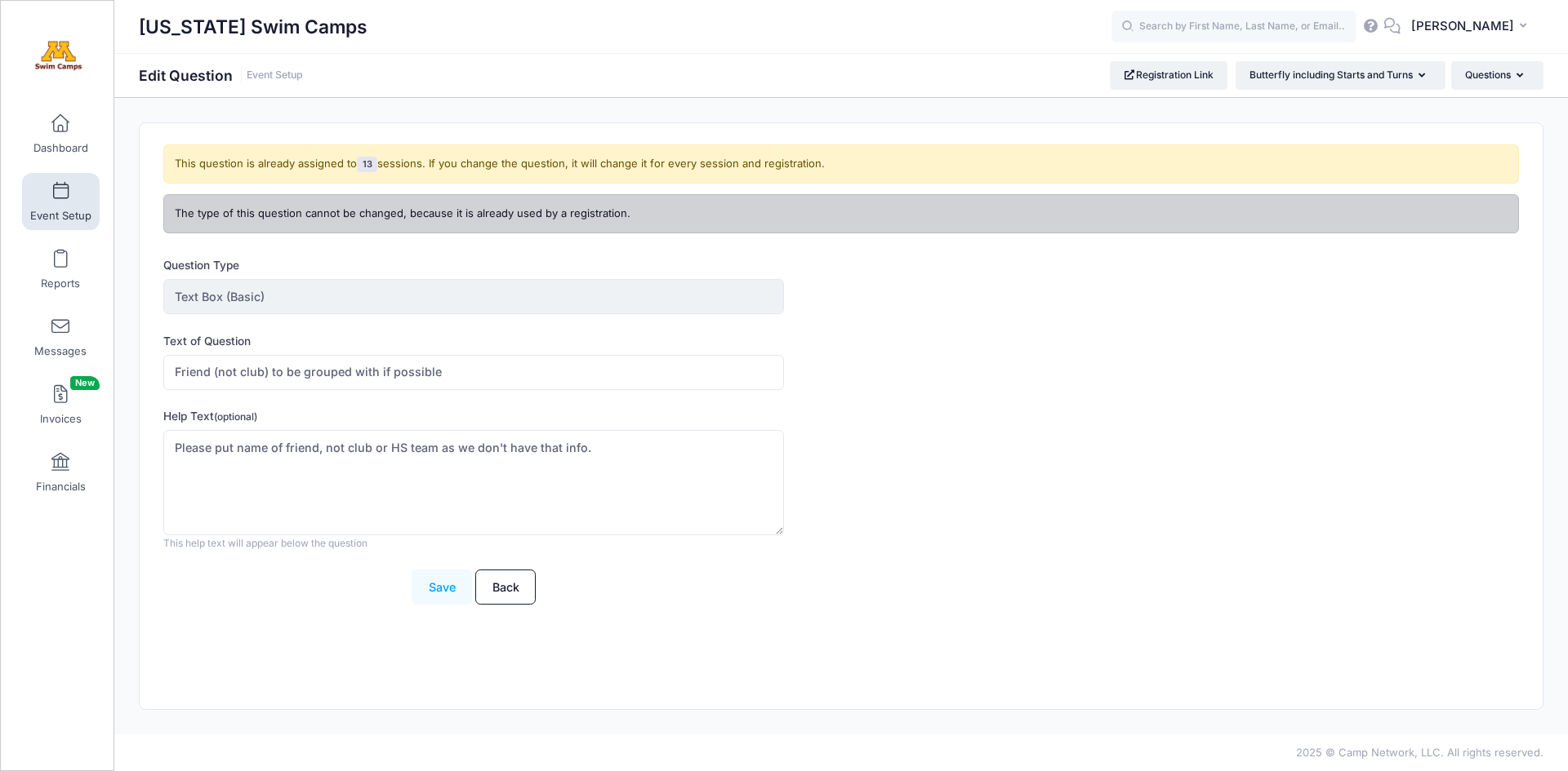
click at [436, 585] on button "Save" at bounding box center [442, 587] width 61 height 35
